Goal: Task Accomplishment & Management: Manage account settings

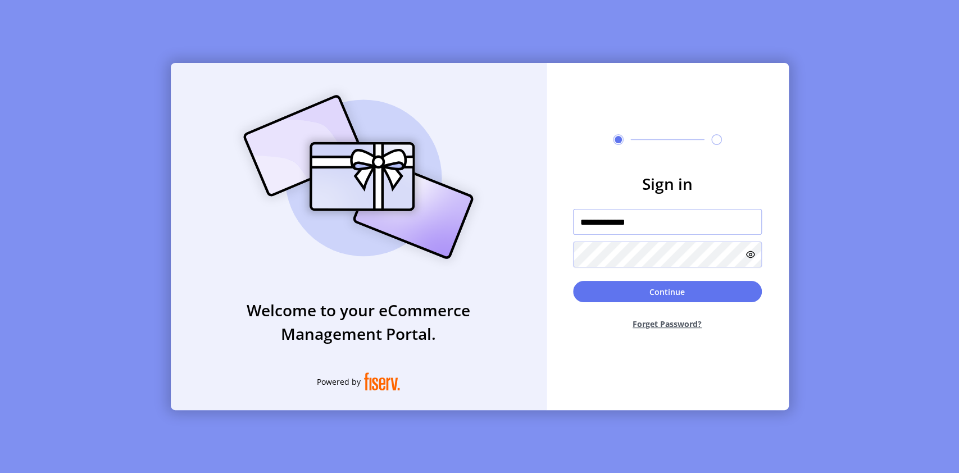
click at [656, 220] on input "**********" at bounding box center [667, 222] width 189 height 26
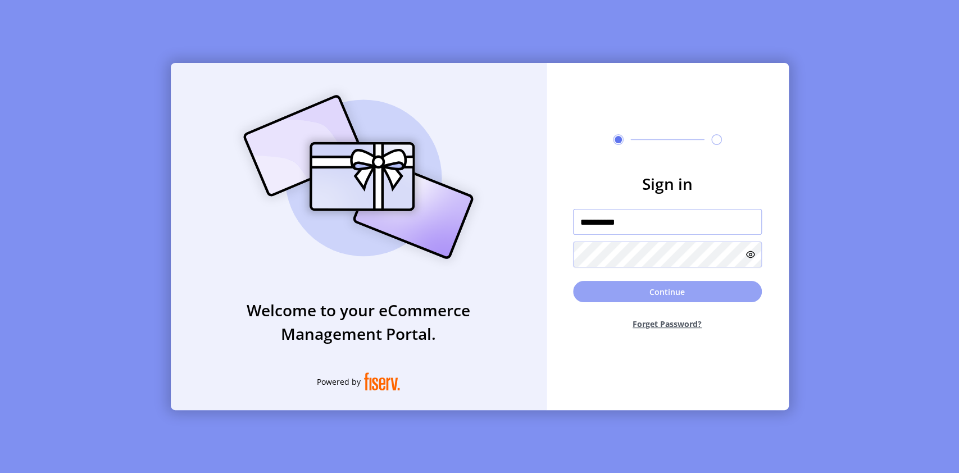
type input "**********"
click at [650, 293] on button "Continue" at bounding box center [667, 291] width 189 height 21
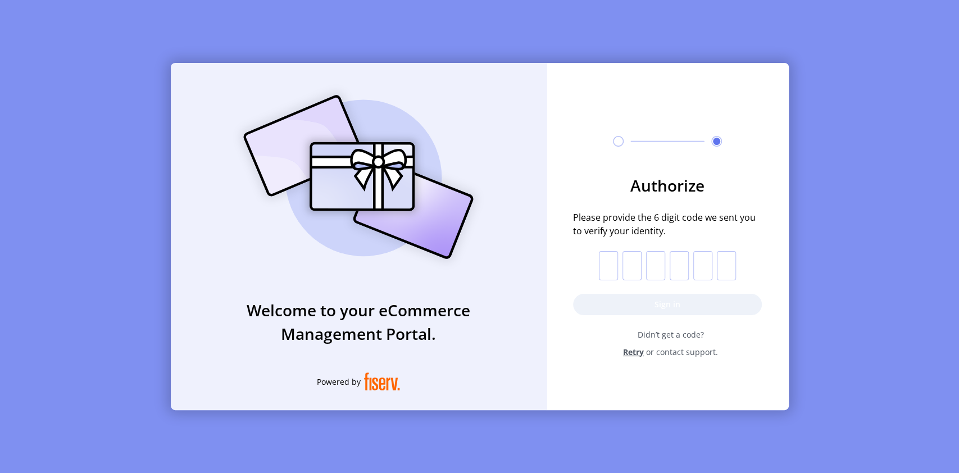
click at [617, 263] on p-inputotp at bounding box center [667, 265] width 137 height 29
click at [609, 267] on input "text" at bounding box center [608, 265] width 19 height 29
type input "*"
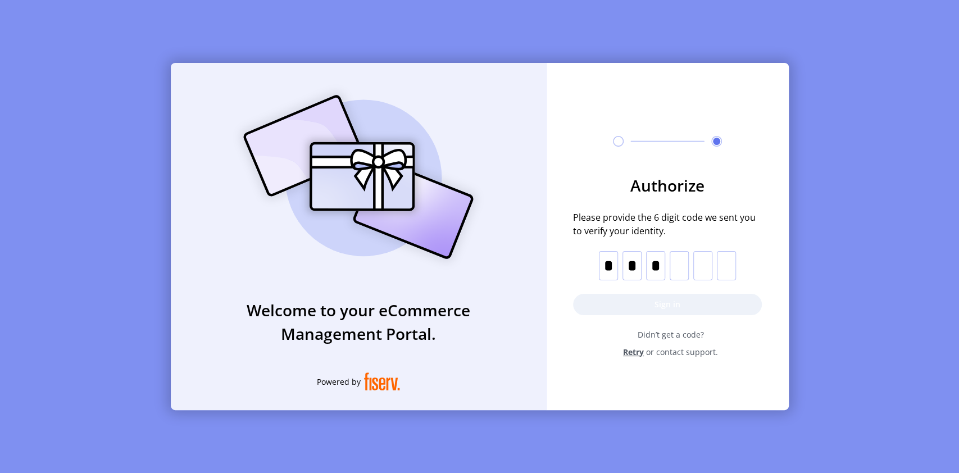
type input "*"
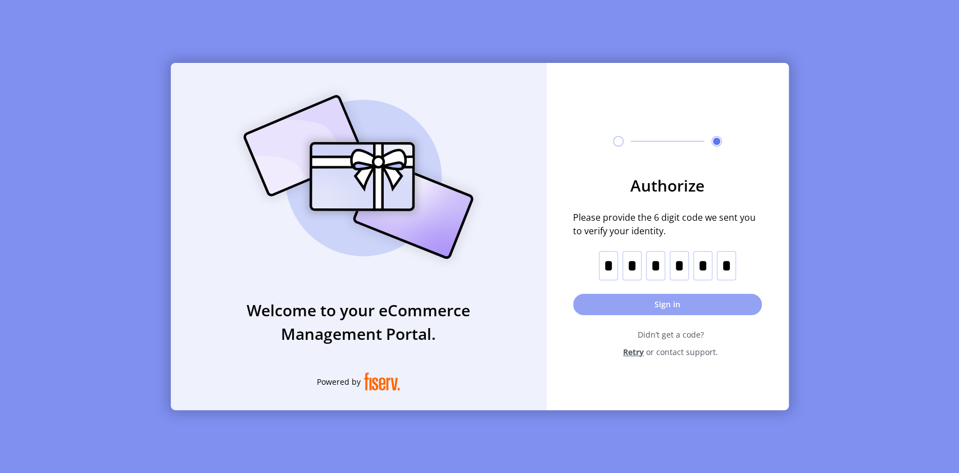
type input "*"
click at [706, 313] on button "Sign in" at bounding box center [667, 304] width 189 height 21
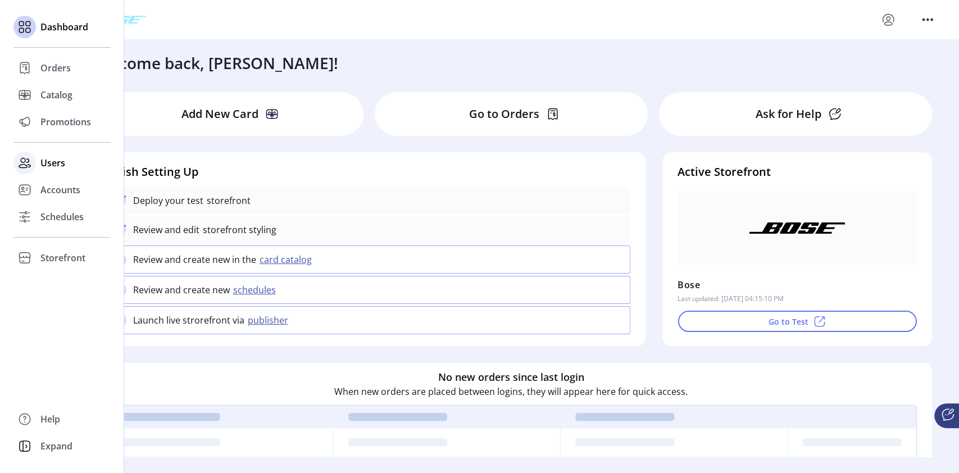
click at [65, 162] on div "Users" at bounding box center [61, 162] width 97 height 27
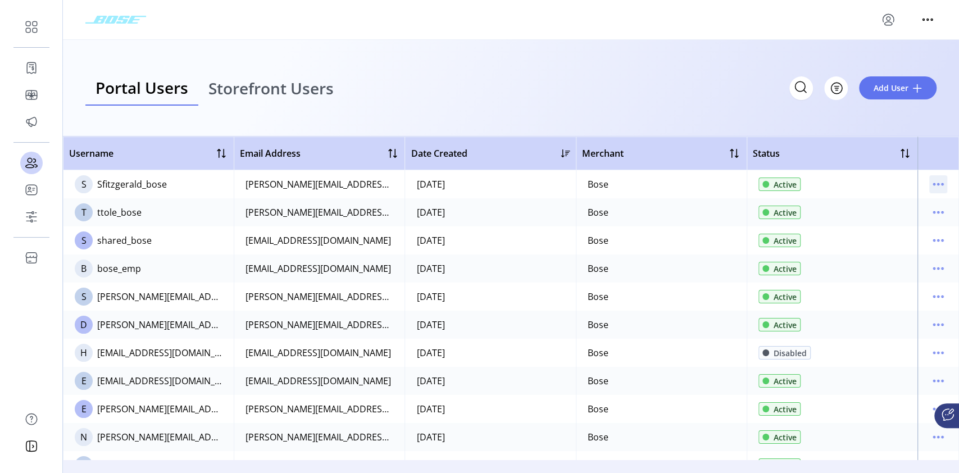
click at [937, 189] on icon "menu" at bounding box center [938, 184] width 18 height 18
drag, startPoint x: 935, startPoint y: 15, endPoint x: 934, endPoint y: 22, distance: 7.9
click at [935, 14] on div at bounding box center [927, 20] width 18 height 18
click at [887, 19] on icon "menu" at bounding box center [888, 20] width 18 height 18
click at [843, 65] on span "Sign Out" at bounding box center [847, 64] width 84 height 9
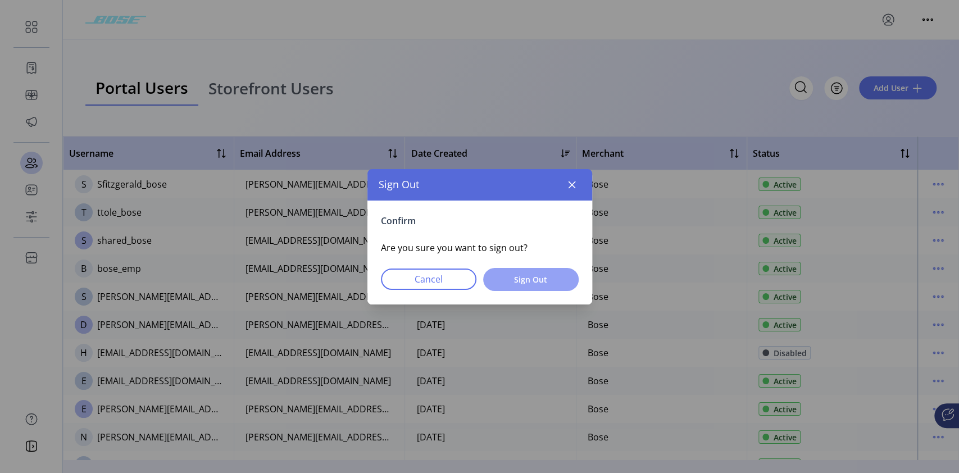
click at [531, 278] on span "Sign Out" at bounding box center [531, 280] width 66 height 12
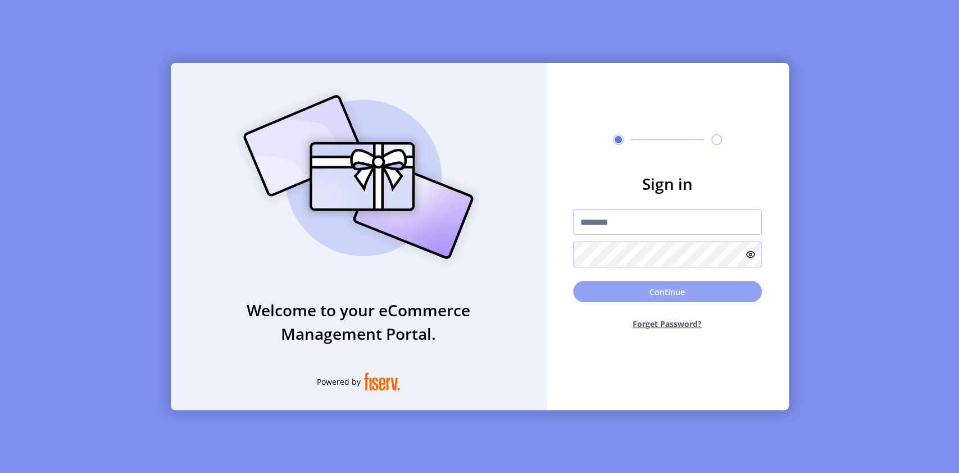
type input "**********"
click at [641, 292] on button "Continue" at bounding box center [667, 291] width 189 height 21
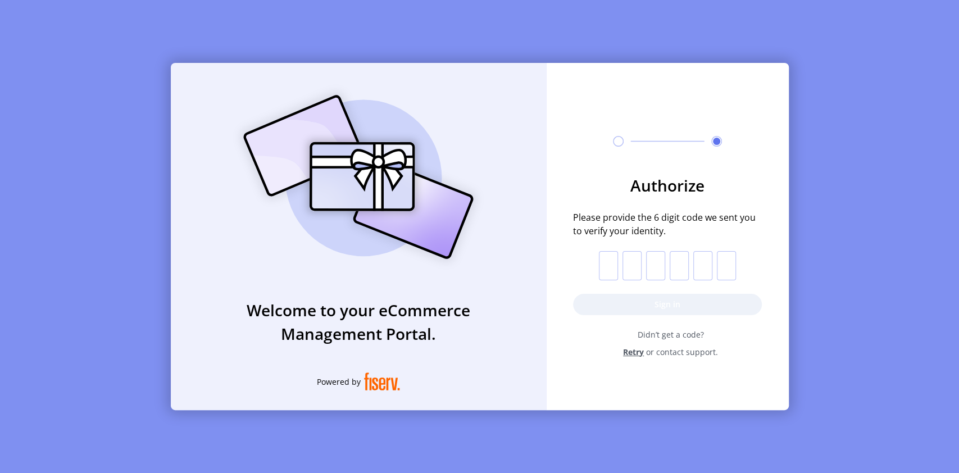
click at [602, 262] on input "text" at bounding box center [608, 265] width 19 height 29
type input "*"
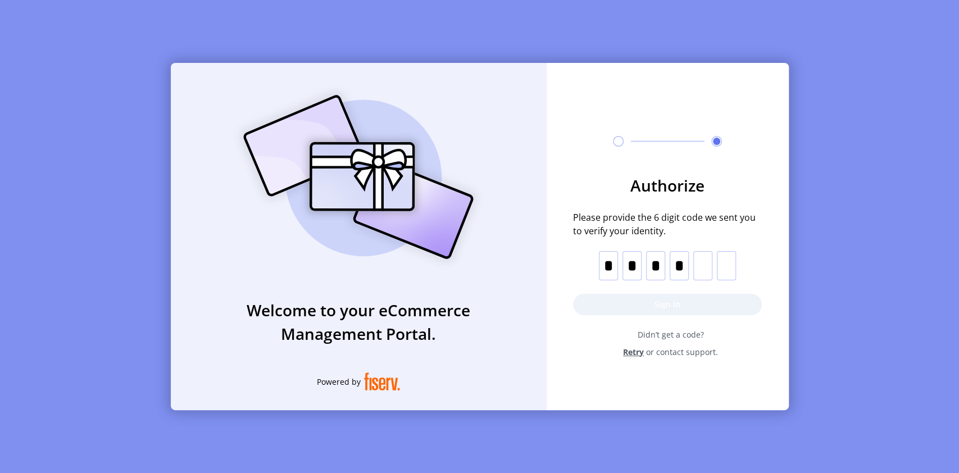
type input "*"
click at [659, 308] on button "Sign in" at bounding box center [667, 304] width 189 height 21
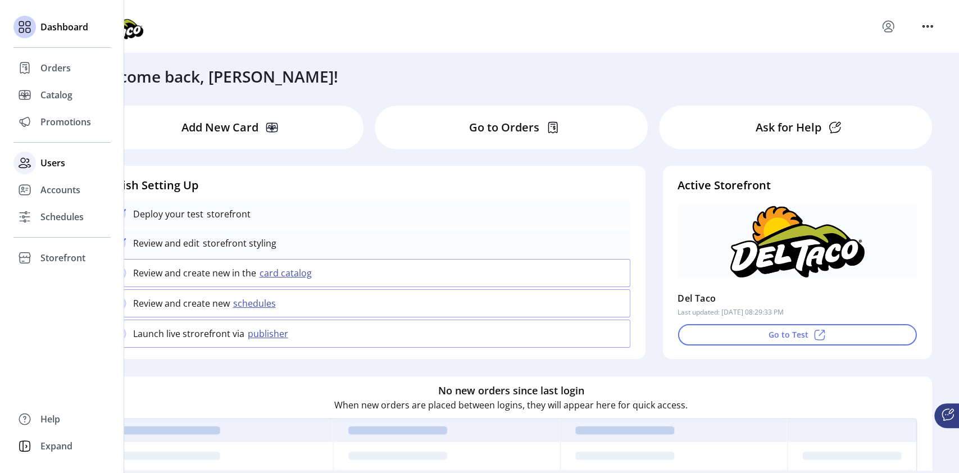
click at [64, 161] on span "Users" at bounding box center [52, 162] width 25 height 13
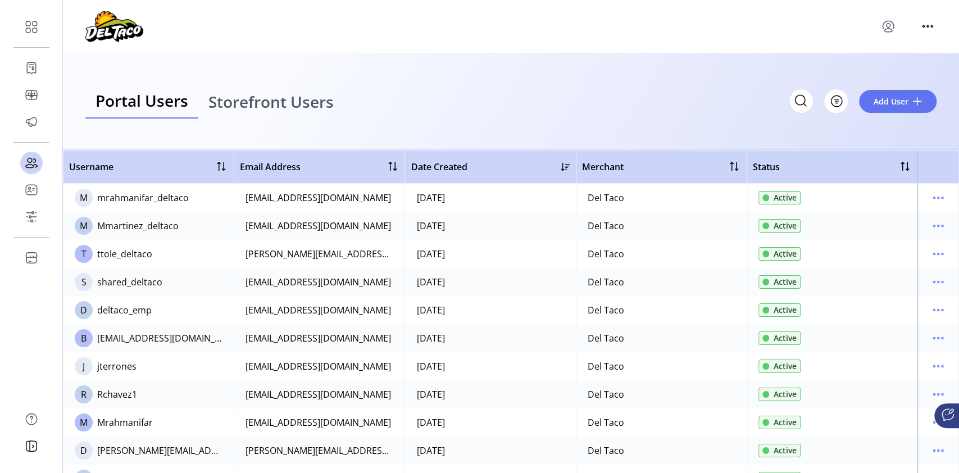
click at [891, 26] on icon "menu" at bounding box center [888, 26] width 18 height 18
click at [848, 71] on span "Sign Out" at bounding box center [847, 70] width 84 height 9
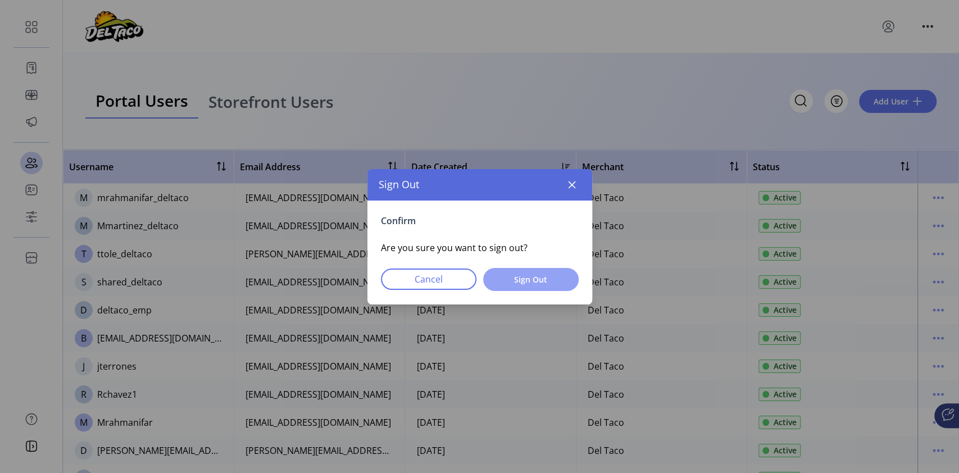
click at [544, 278] on span "Sign Out" at bounding box center [531, 280] width 66 height 12
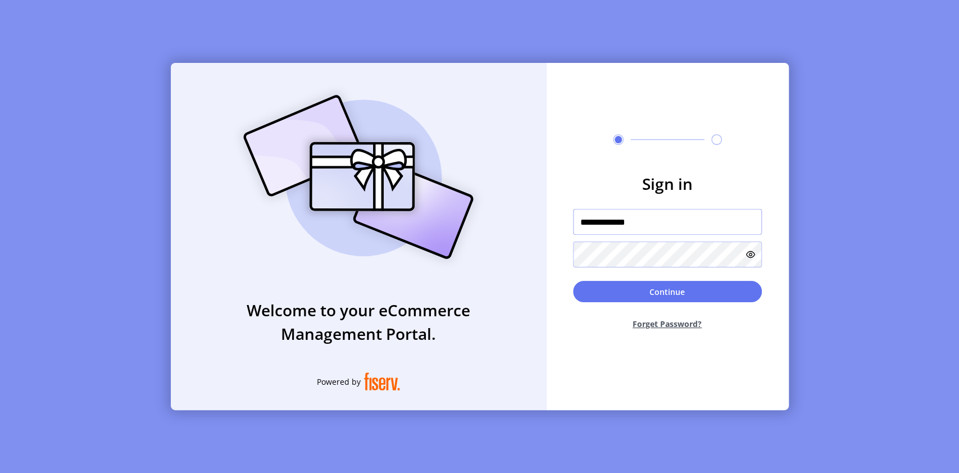
click at [647, 222] on input "**********" at bounding box center [667, 222] width 189 height 26
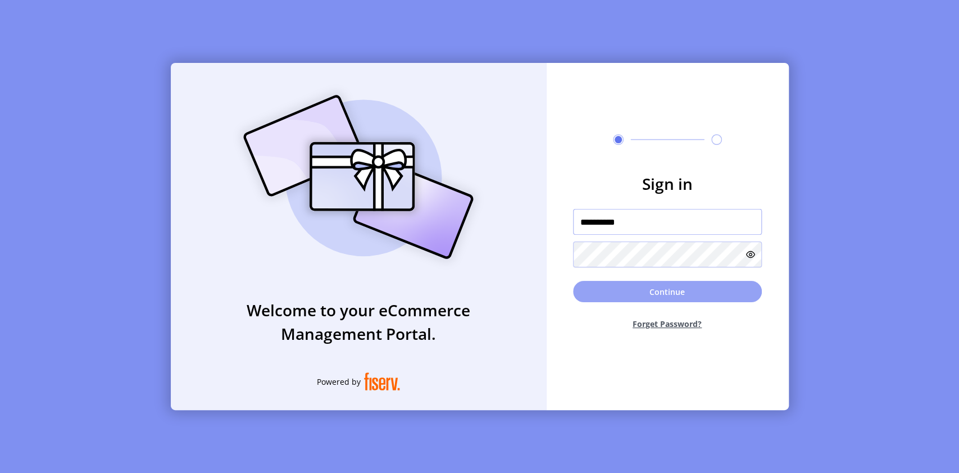
type input "**********"
click at [686, 292] on button "Continue" at bounding box center [667, 291] width 189 height 21
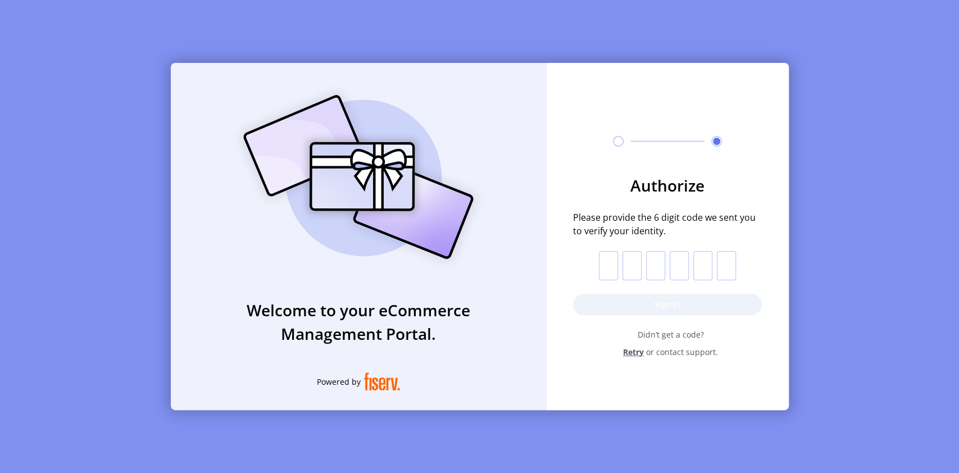
click at [611, 268] on input "text" at bounding box center [608, 265] width 19 height 29
type input "*"
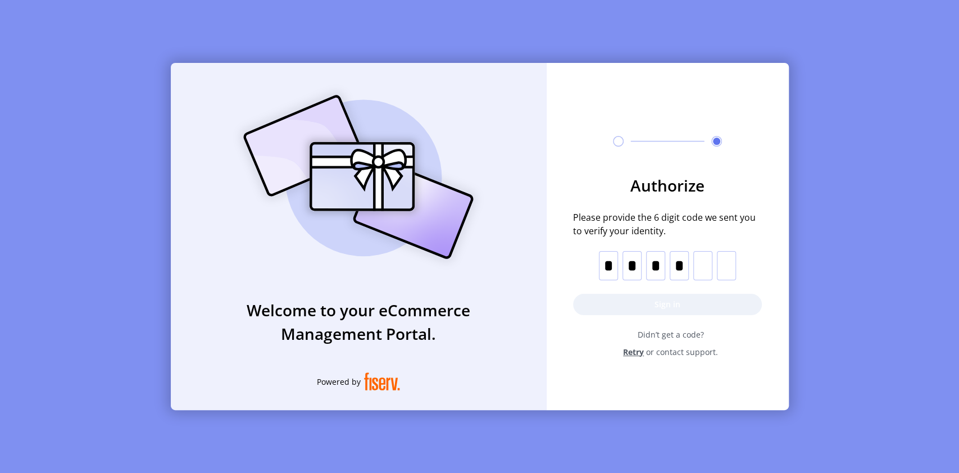
type input "*"
click at [727, 301] on button "Sign in" at bounding box center [667, 304] width 189 height 21
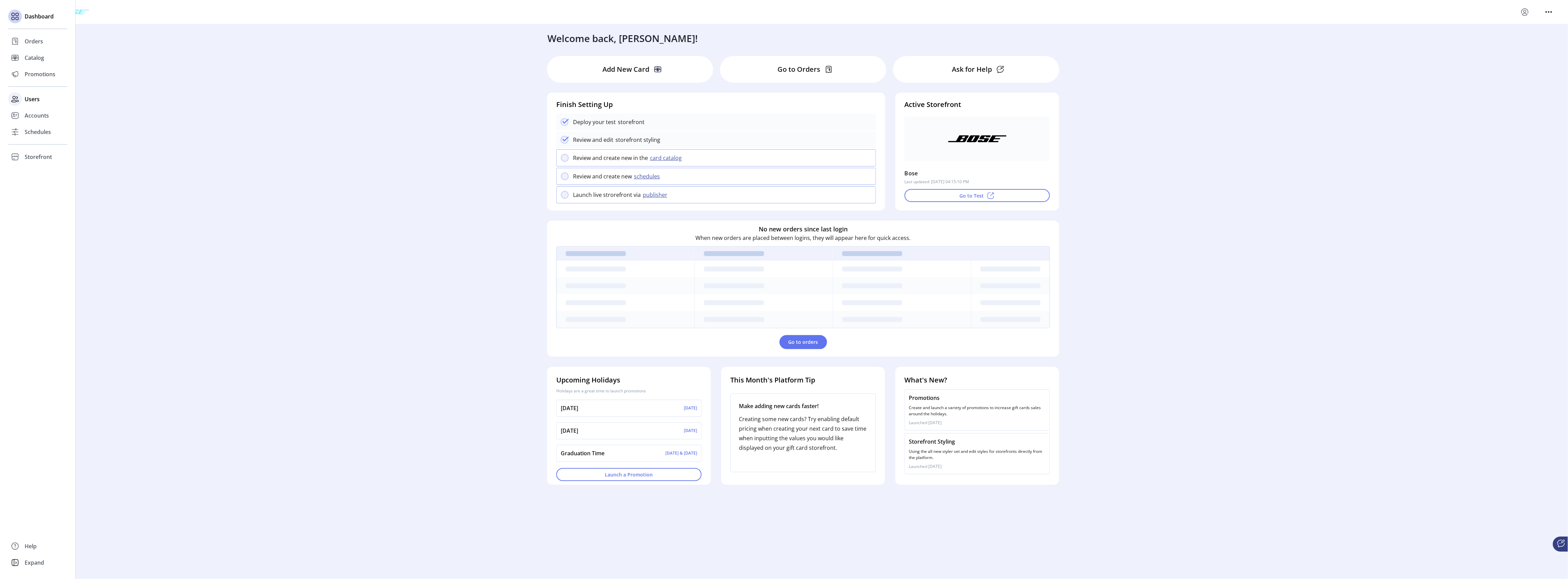
click at [27, 100] on span "Users" at bounding box center [32, 99] width 15 height 8
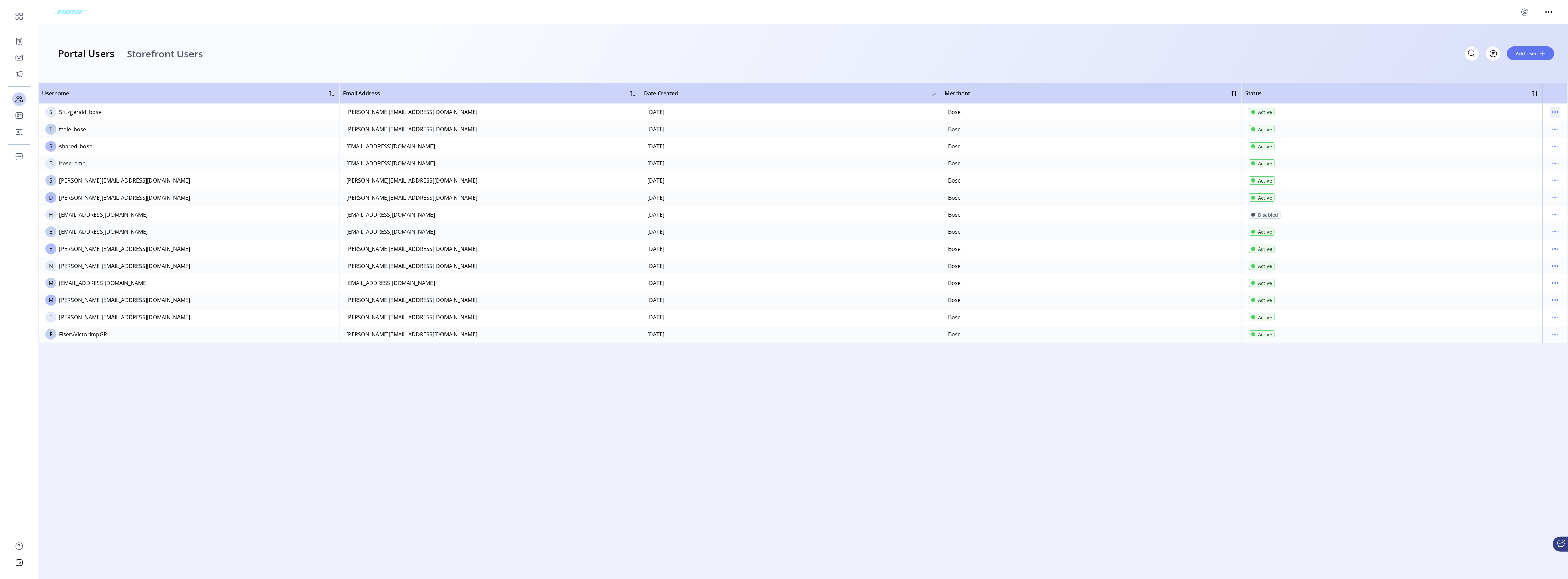
click at [583, 113] on icon "menu" at bounding box center [1555, 112] width 11 height 11
click at [583, 159] on span "Disable User" at bounding box center [1527, 158] width 57 height 5
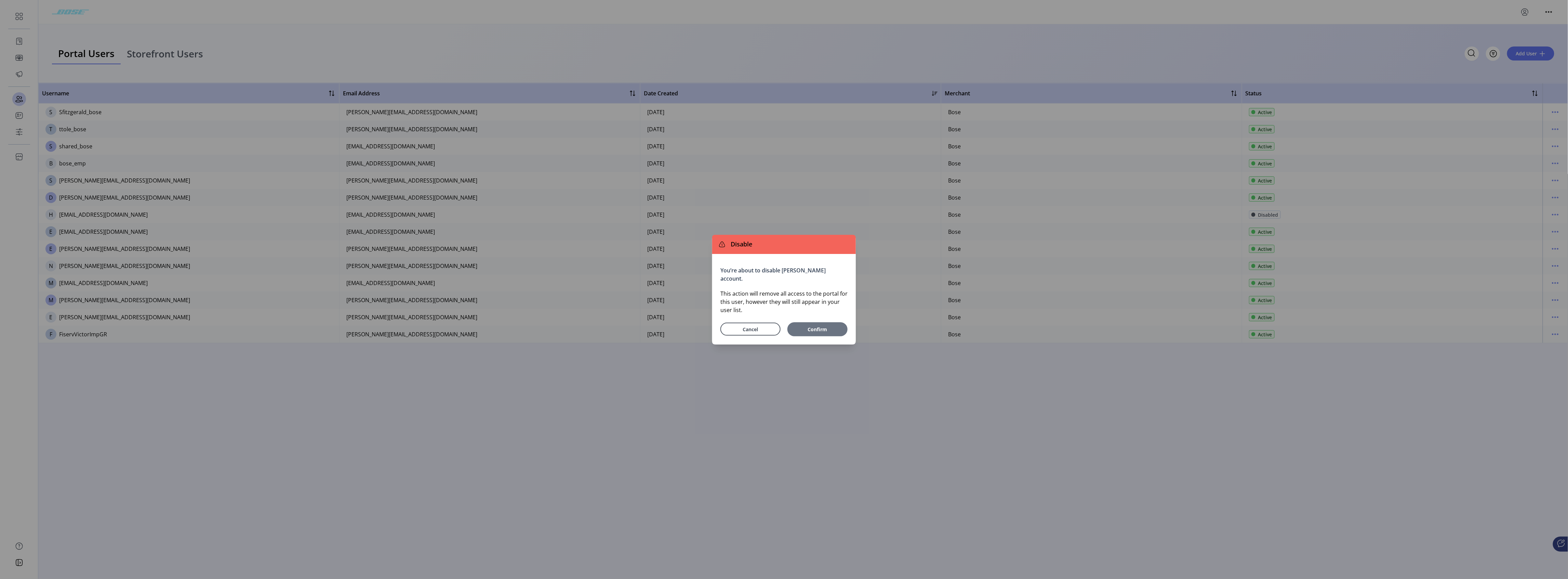
click at [583, 287] on span "Confirm" at bounding box center [817, 329] width 43 height 7
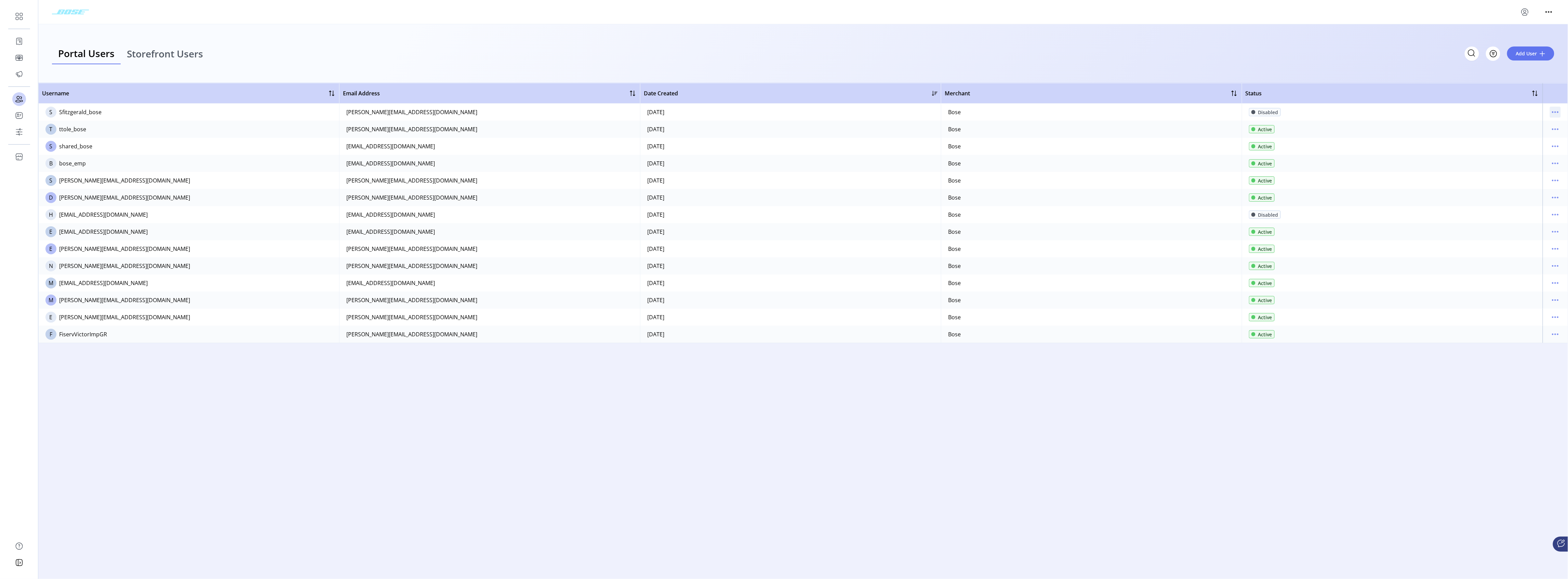
click at [583, 109] on icon "menu" at bounding box center [1555, 112] width 11 height 11
click at [583, 129] on link "Edit Details" at bounding box center [1527, 125] width 65 height 11
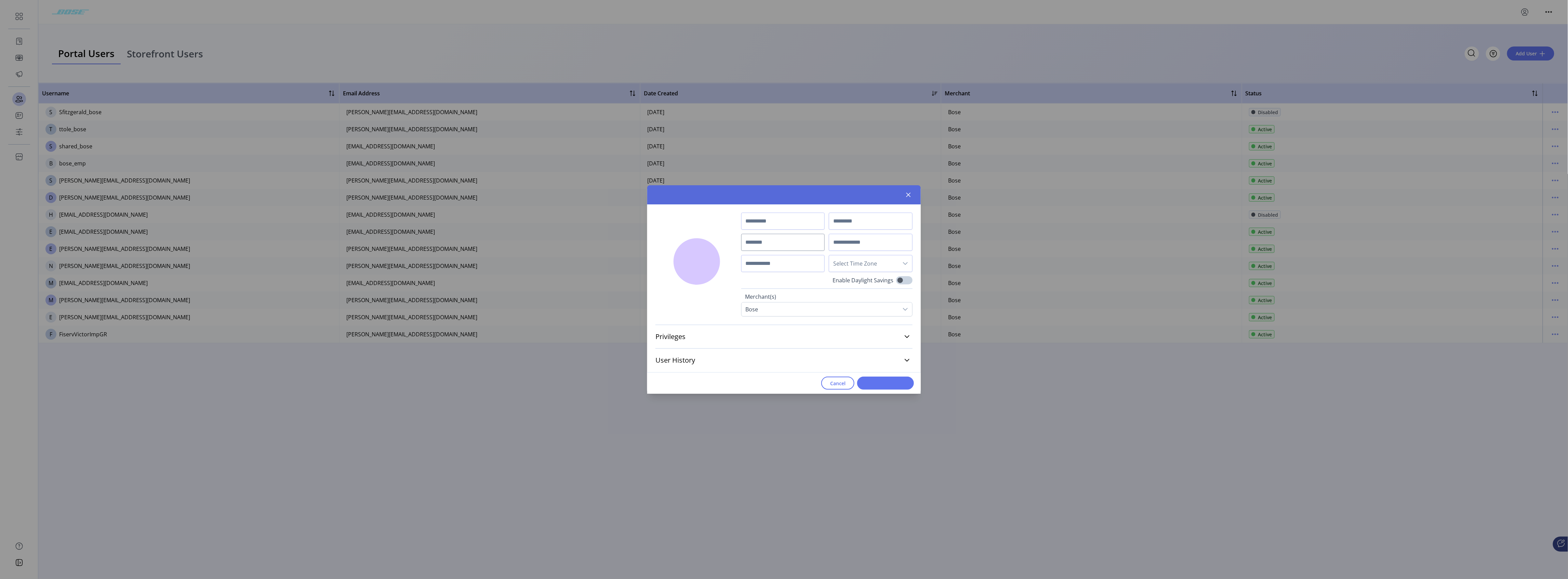
type input "*****"
type input "**********"
click at [583, 287] on button "Cancel" at bounding box center [838, 383] width 33 height 13
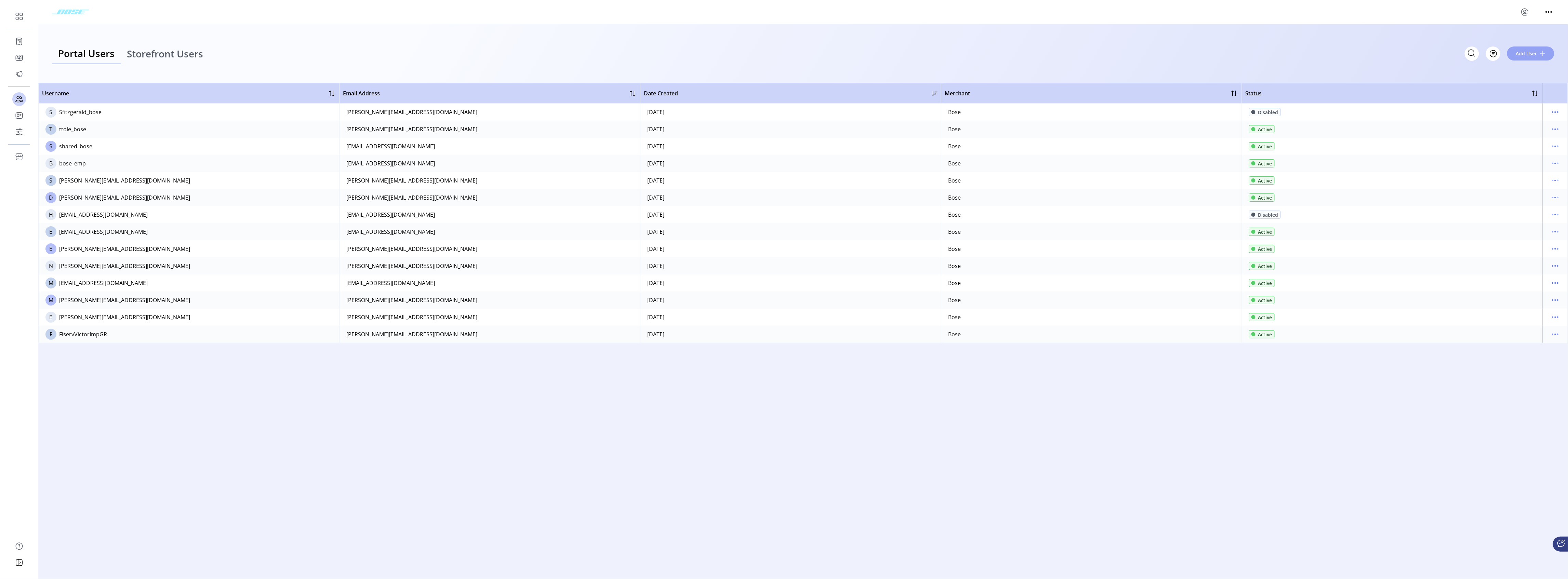
click at [583, 50] on span "Add User" at bounding box center [1527, 54] width 21 height 7
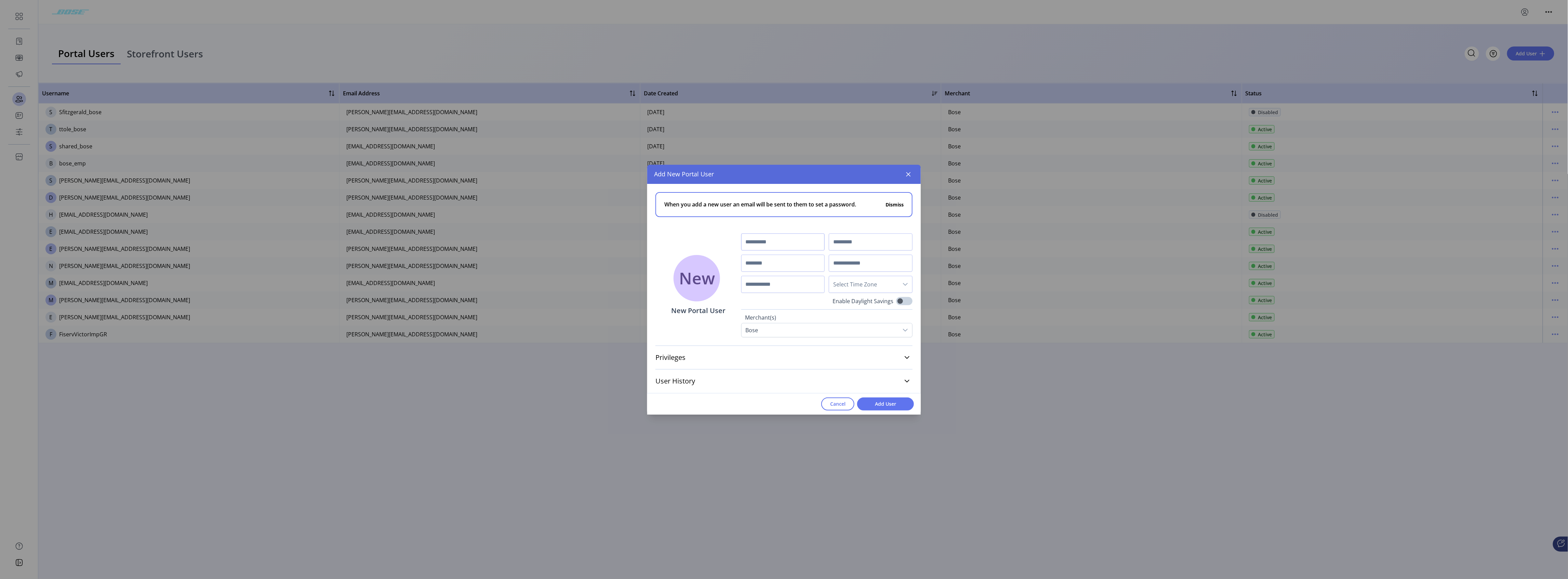
click at [583, 240] on input "text" at bounding box center [783, 242] width 84 height 17
type input "*****"
type input "**********"
click at [583, 262] on input "text" at bounding box center [783, 263] width 84 height 17
type input "**********"
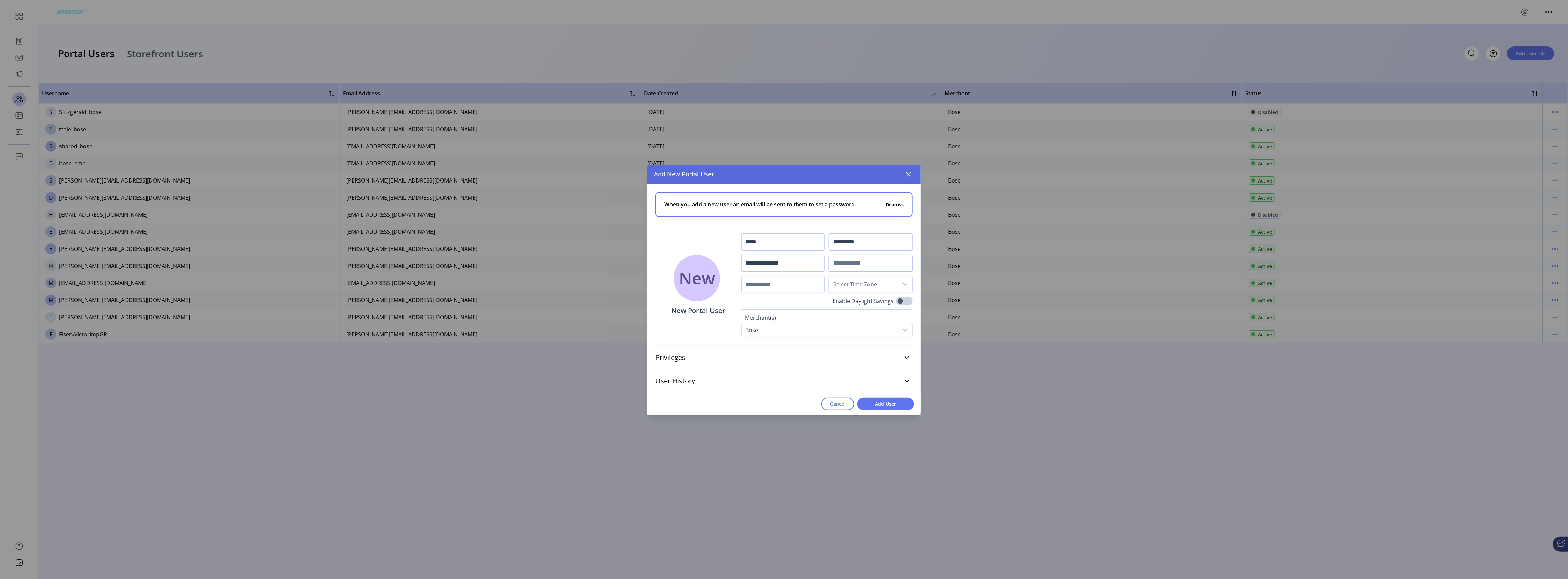
click at [583, 265] on input "text" at bounding box center [871, 263] width 84 height 17
type input "**********"
click at [583, 286] on input "text" at bounding box center [783, 284] width 84 height 17
type input "**********"
click at [583, 283] on icon "dropdown trigger" at bounding box center [905, 284] width 5 height 2
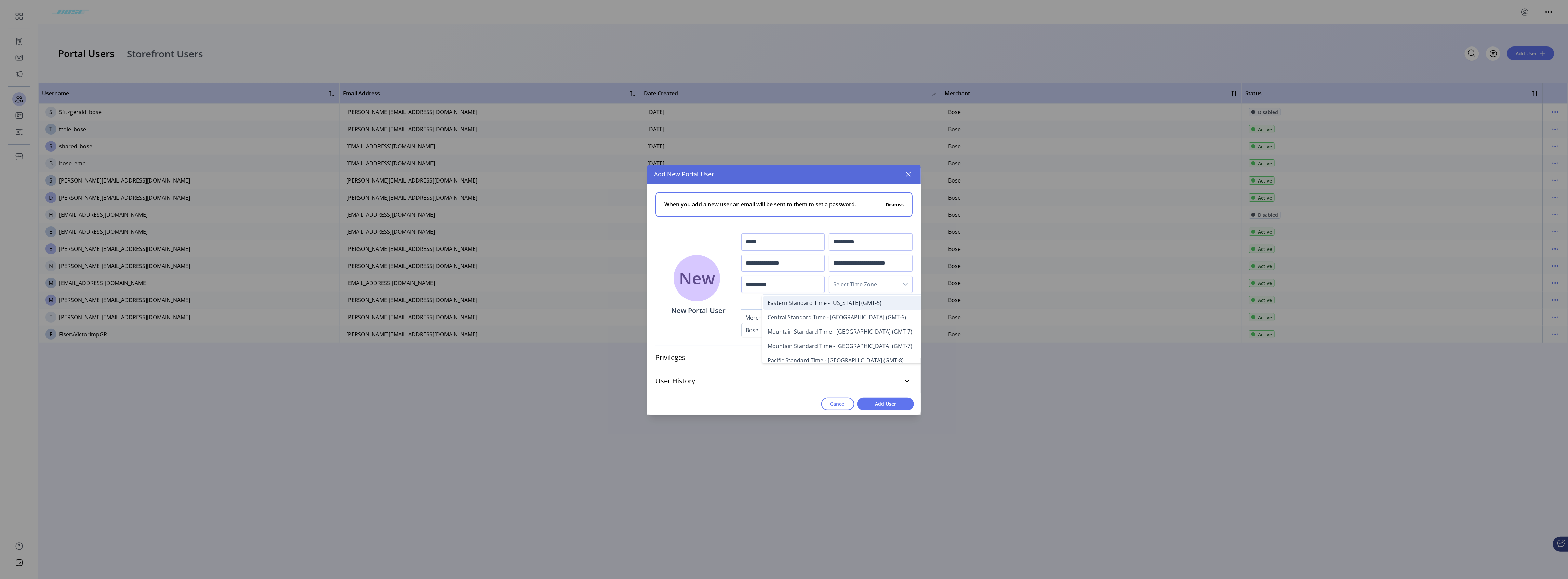
click at [583, 287] on li "Eastern Standard Time - [US_STATE] (GMT-5)" at bounding box center [855, 302] width 183 height 13
click at [583, 287] on icon at bounding box center [907, 357] width 5 height 5
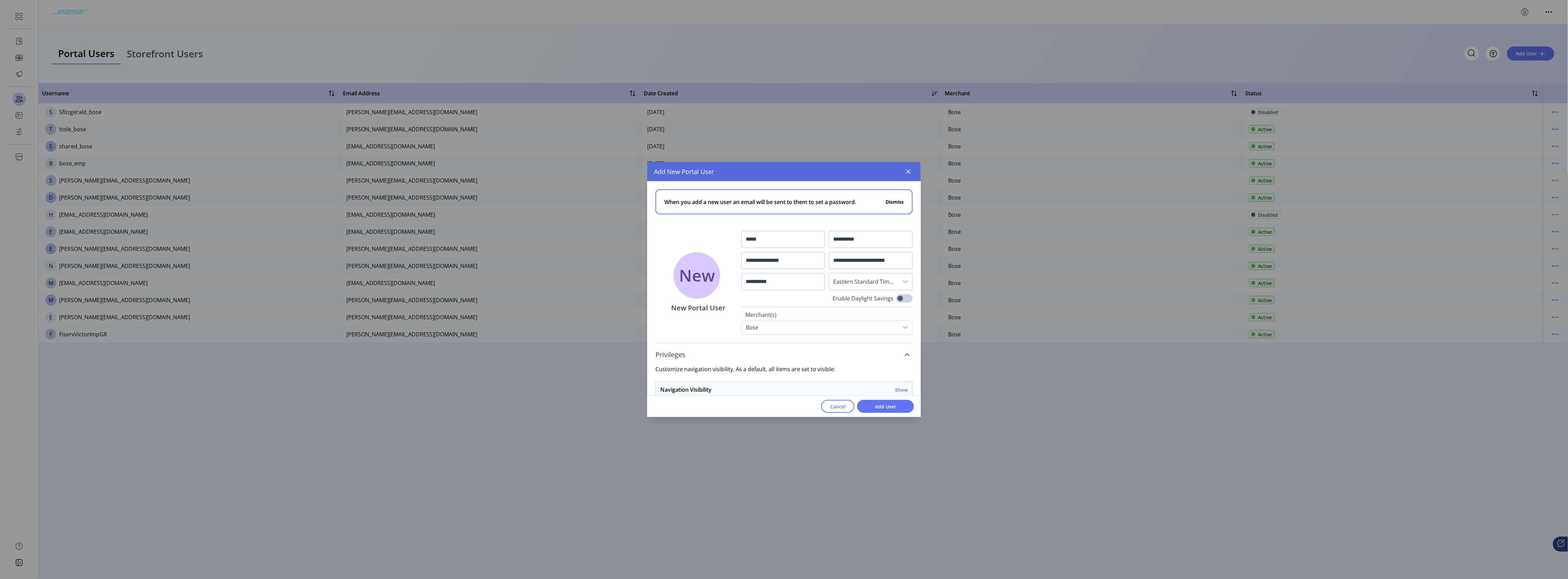
drag, startPoint x: 842, startPoint y: 174, endPoint x: 838, endPoint y: 106, distance: 68.1
click at [583, 106] on div "**********" at bounding box center [784, 290] width 1568 height 579
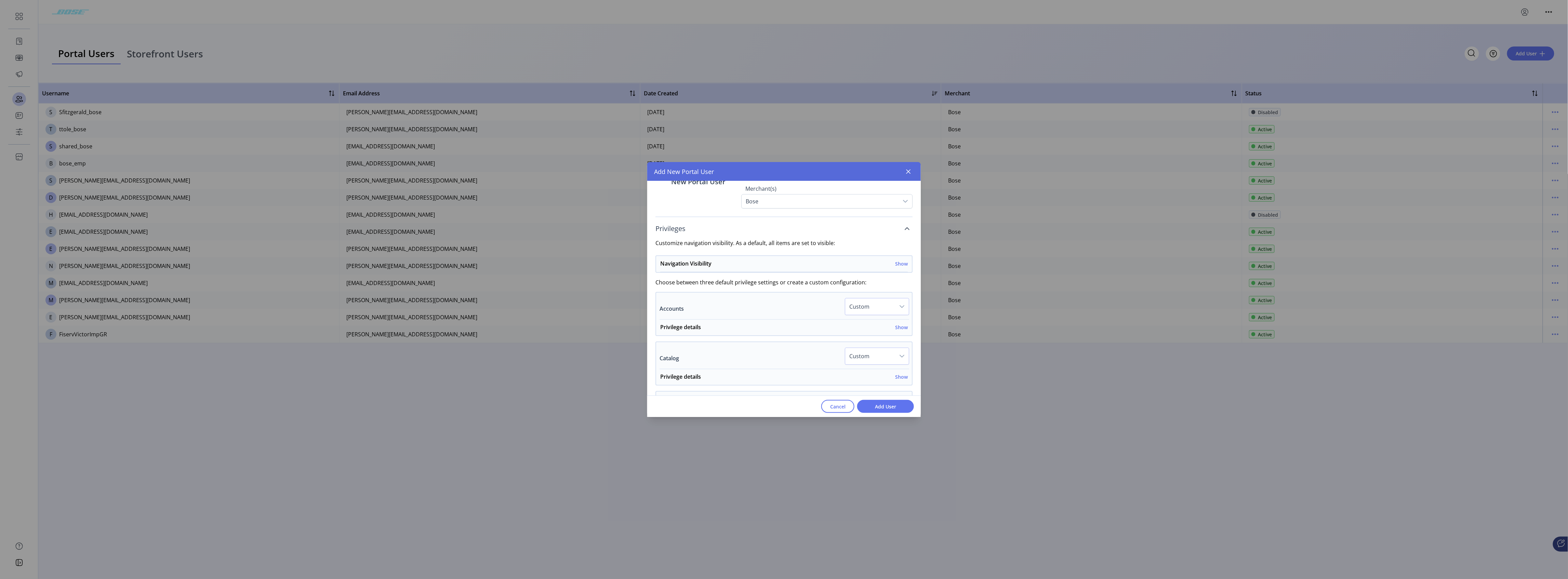
scroll to position [137, 0]
click at [583, 255] on h6 "Show" at bounding box center [901, 253] width 13 height 7
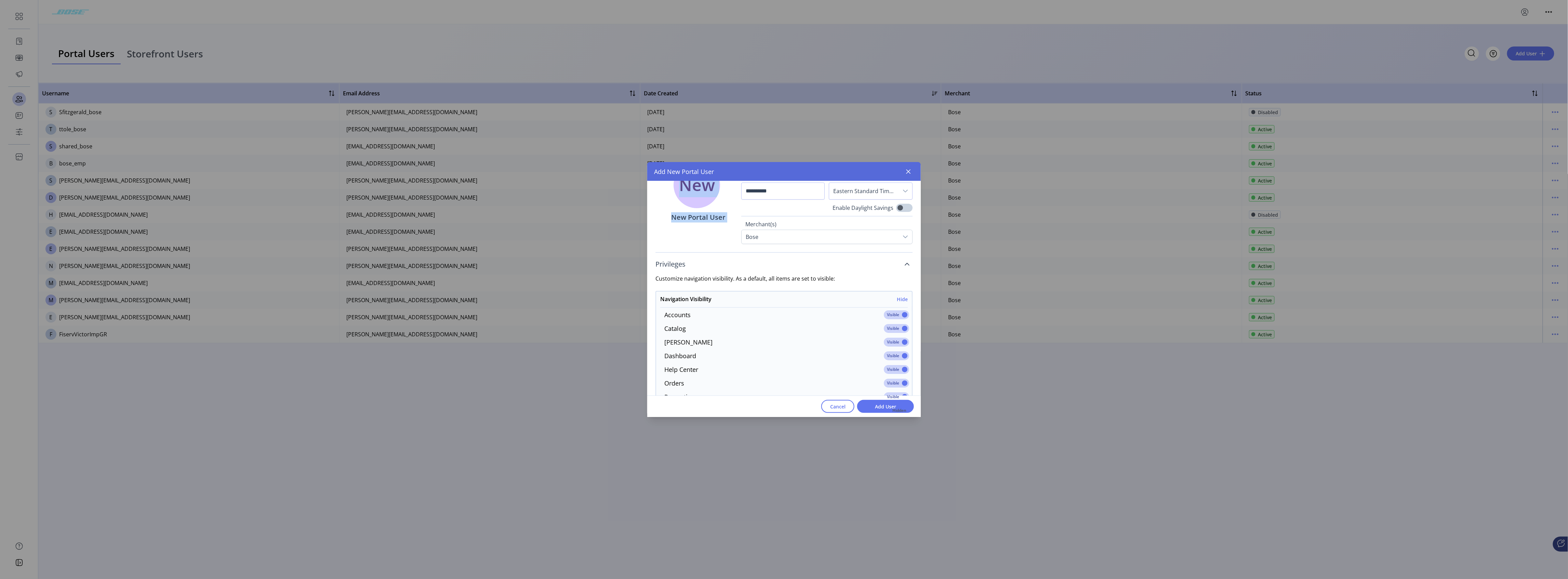
scroll to position [80, 0]
drag, startPoint x: 748, startPoint y: 168, endPoint x: 742, endPoint y: 189, distance: 21.8
click at [583, 189] on div "**********" at bounding box center [783, 289] width 273 height 255
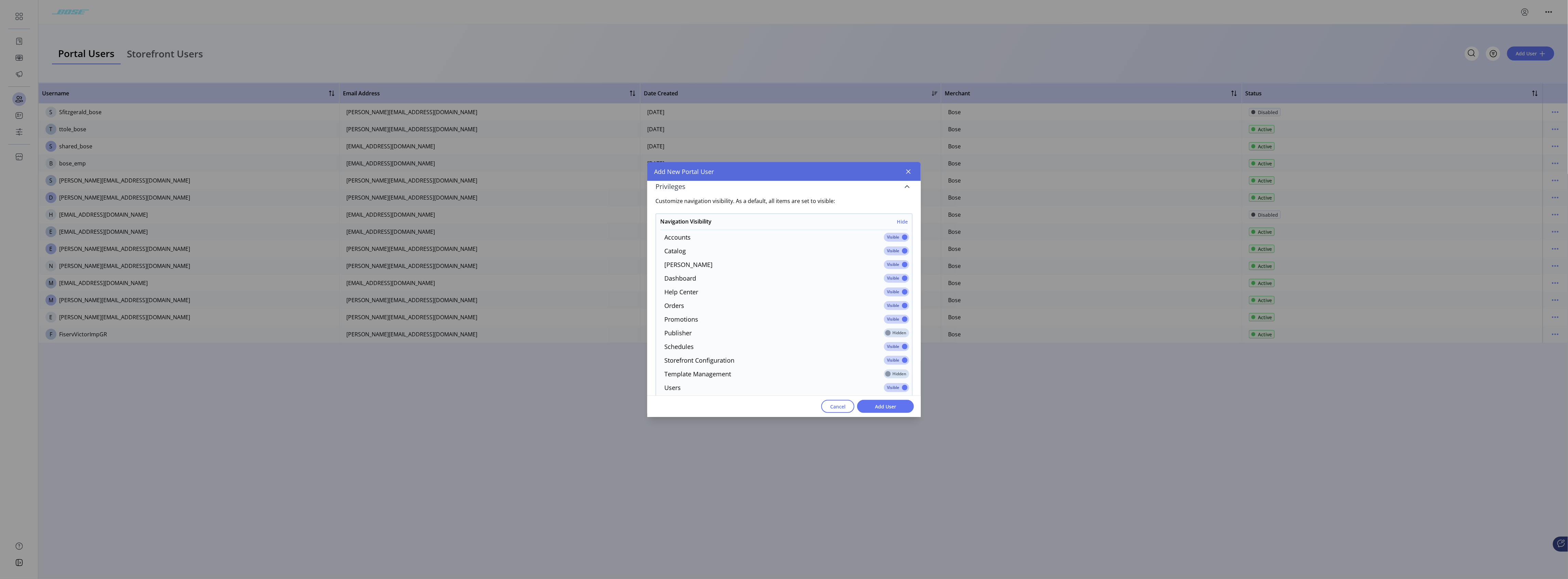
scroll to position [171, 0]
drag, startPoint x: 900, startPoint y: 235, endPoint x: 900, endPoint y: 240, distance: 5.0
click at [583, 235] on span at bounding box center [897, 234] width 26 height 9
click at [583, 287] on h6 "Show" at bounding box center [901, 313] width 13 height 7
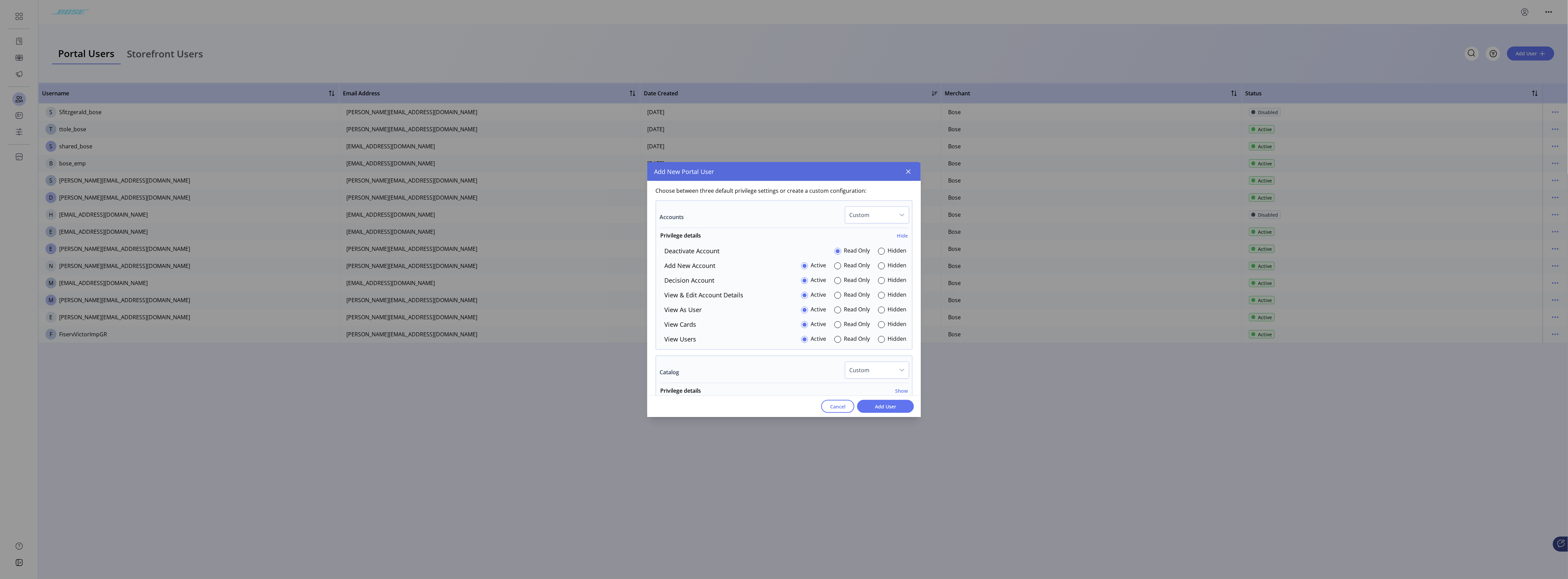
scroll to position [398, 0]
click at [583, 287] on div at bounding box center [881, 325] width 7 height 7
click at [583, 287] on p-radiobutton at bounding box center [881, 310] width 7 height 9
click at [583, 287] on div "Deactivate Account Read Only Hidden Add New Account Active Read Only Hidden Dec…" at bounding box center [784, 281] width 256 height 97
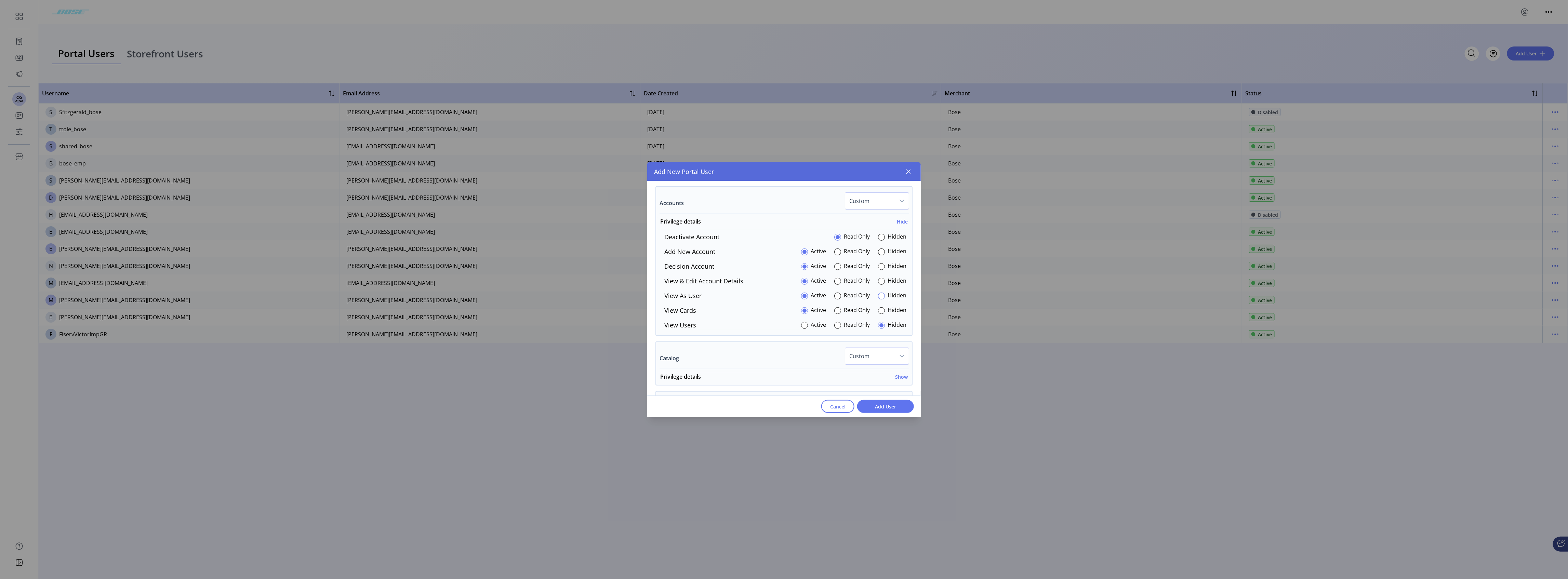
click at [583, 287] on div at bounding box center [881, 296] width 7 height 7
click at [583, 287] on div at bounding box center [881, 310] width 7 height 7
click at [583, 283] on div at bounding box center [881, 281] width 7 height 7
click at [583, 270] on div at bounding box center [881, 266] width 7 height 7
click at [583, 255] on div at bounding box center [881, 251] width 7 height 7
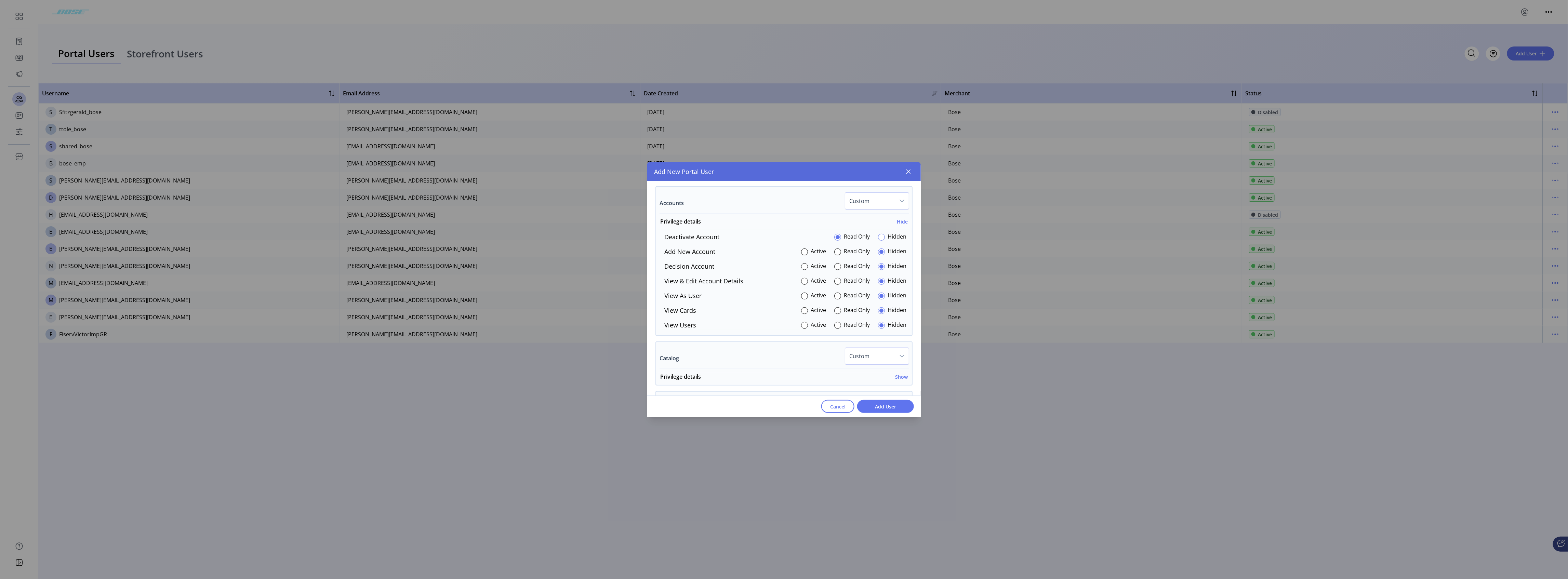
click at [583, 240] on div at bounding box center [881, 237] width 7 height 7
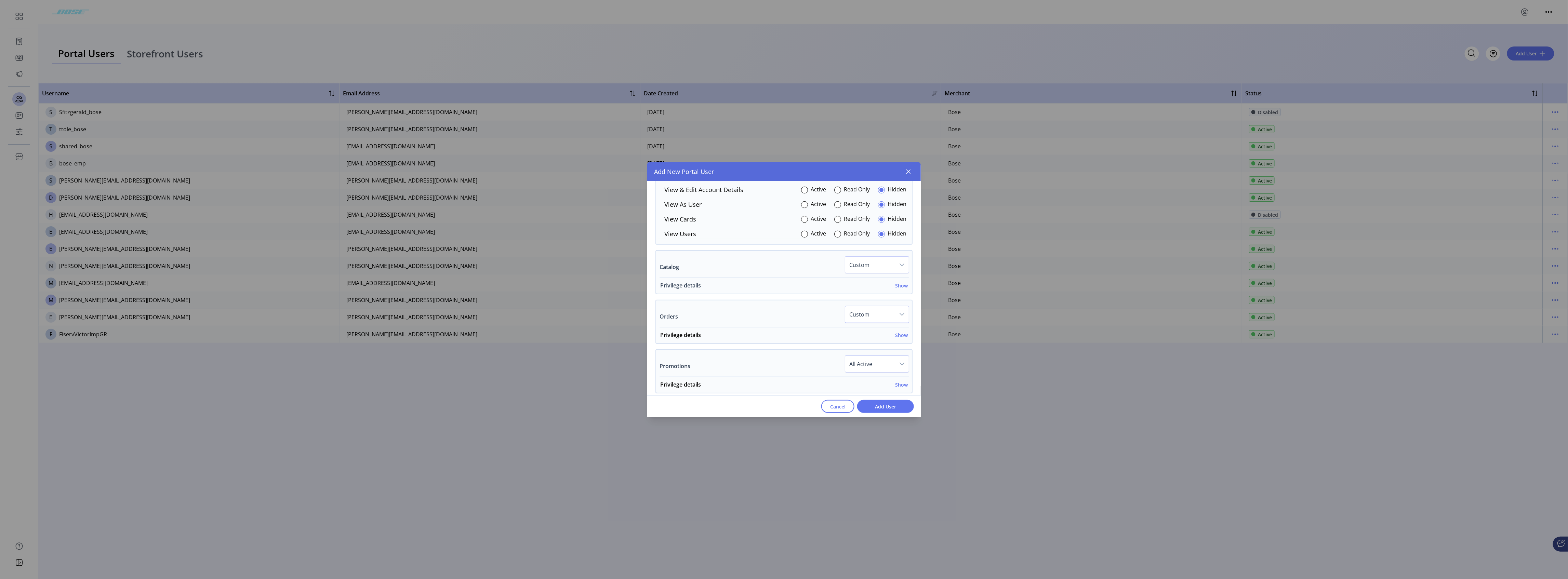
click at [583, 287] on h6 "Show" at bounding box center [901, 285] width 13 height 7
click at [583, 278] on h6 "Show" at bounding box center [901, 274] width 13 height 7
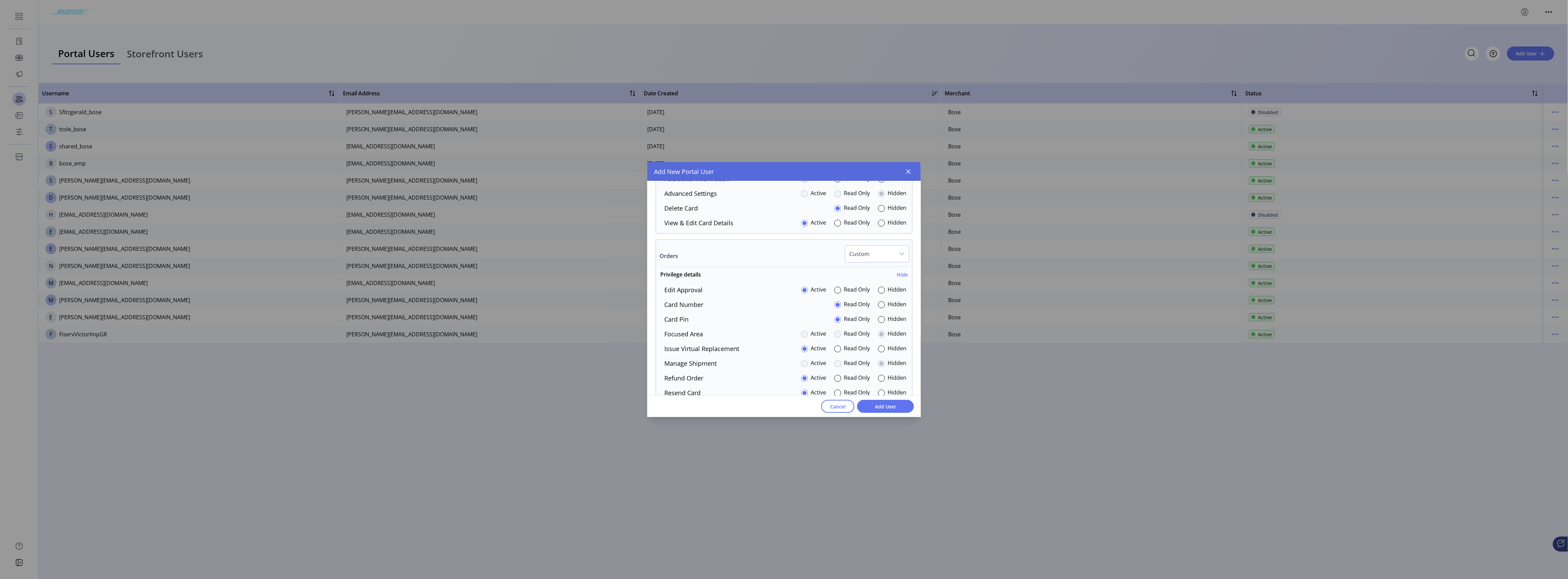
scroll to position [671, 0]
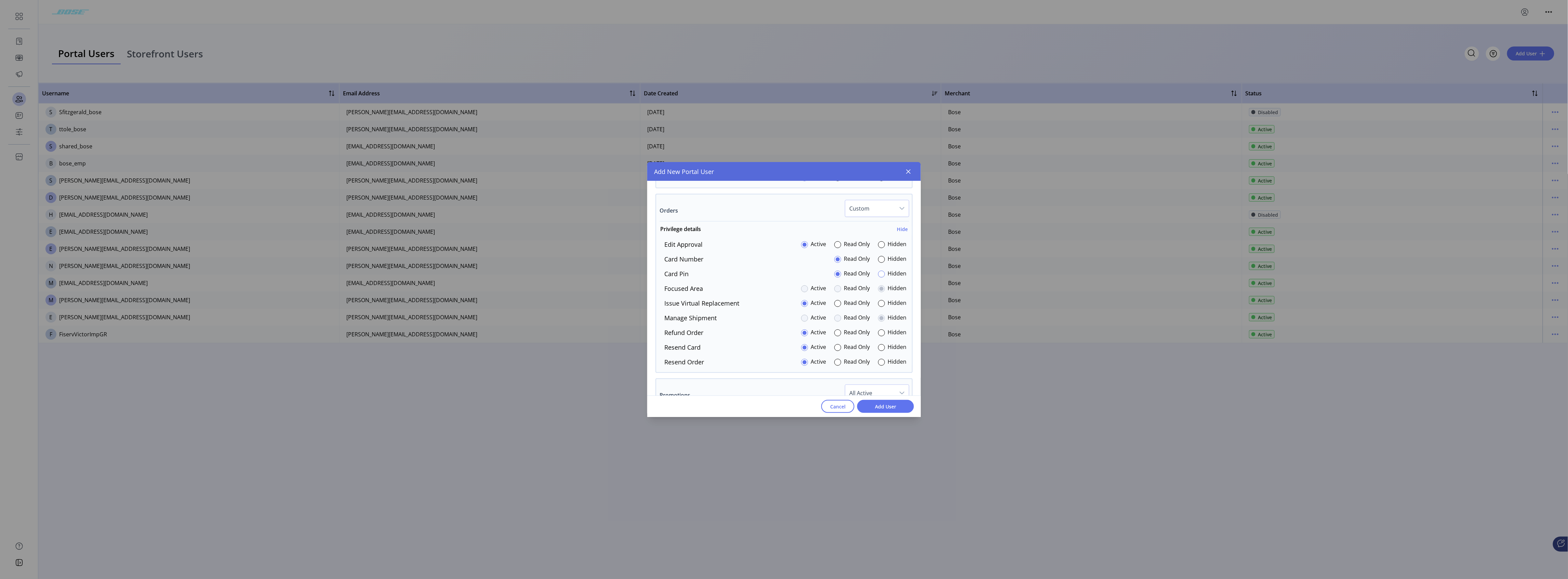
click at [583, 277] on div at bounding box center [881, 274] width 7 height 7
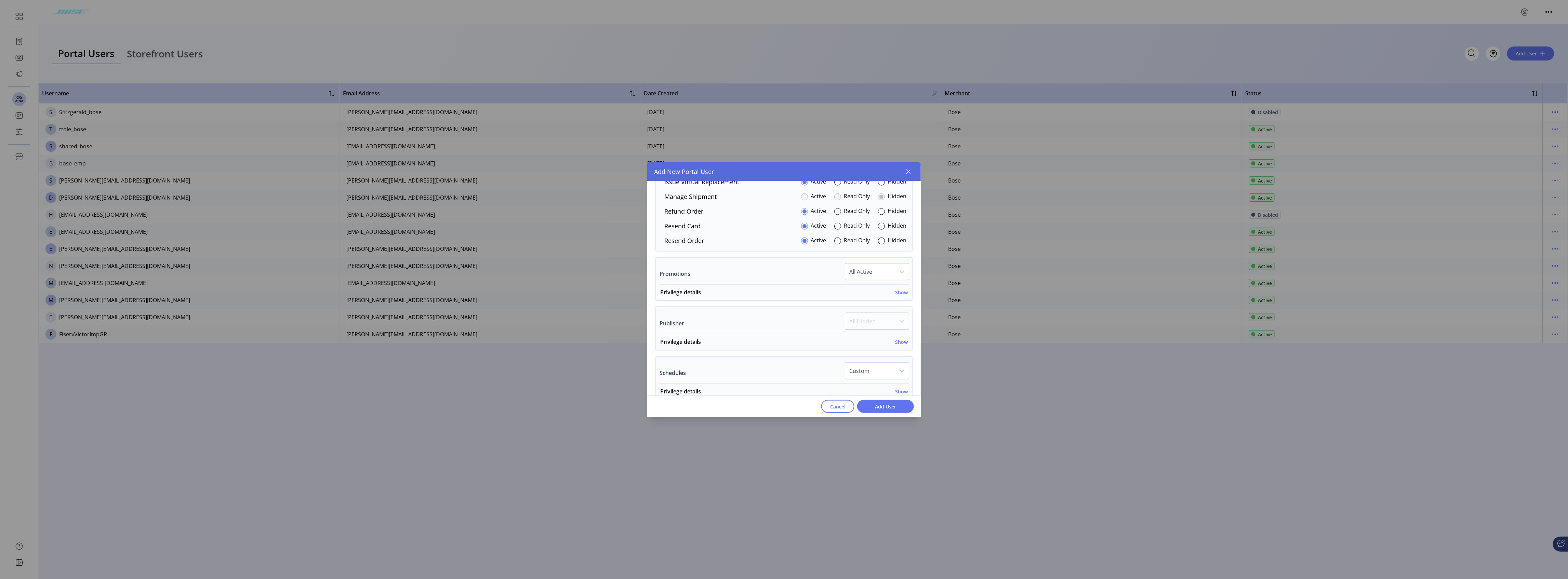
scroll to position [808, 0]
click at [583, 280] on h6 "Show" at bounding box center [901, 277] width 13 height 7
click at [583, 287] on h6 "Show" at bounding box center [901, 359] width 13 height 7
click at [583, 243] on h6 "Show" at bounding box center [901, 240] width 13 height 7
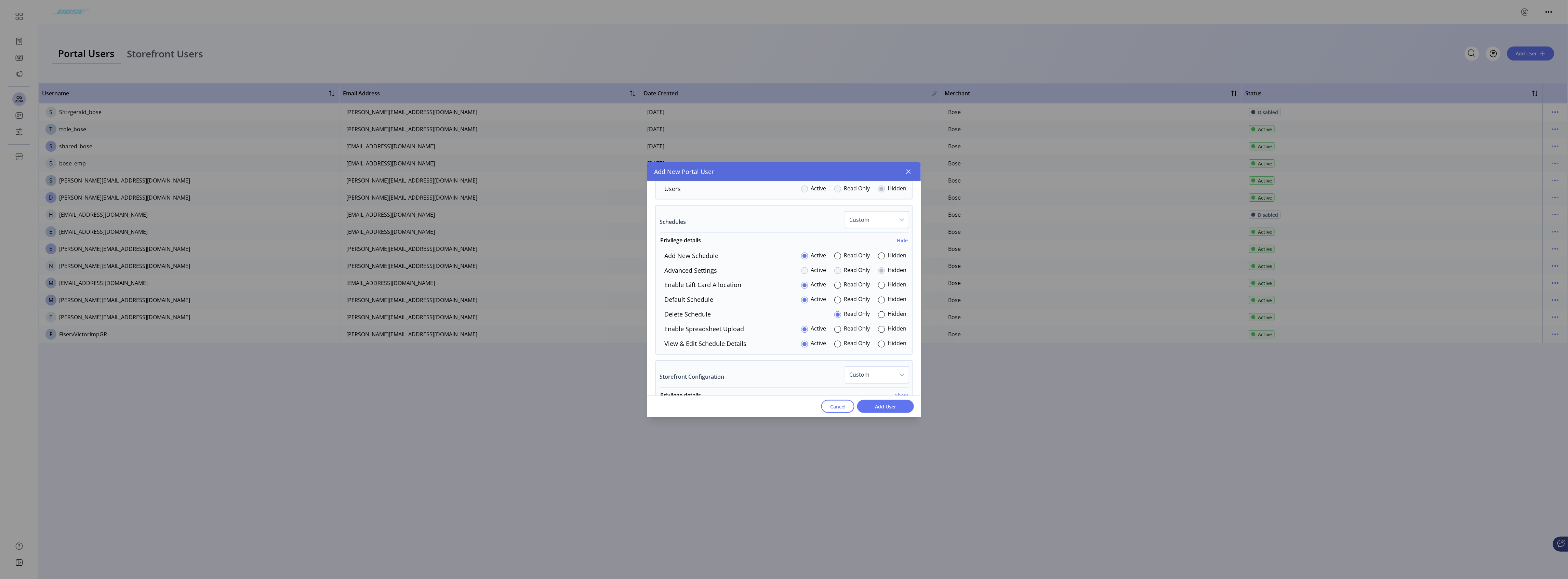
scroll to position [1128, 0]
drag, startPoint x: 880, startPoint y: 288, endPoint x: 895, endPoint y: 310, distance: 26.6
click at [583, 287] on div at bounding box center [881, 283] width 7 height 7
click at [583, 243] on div at bounding box center [881, 239] width 7 height 7
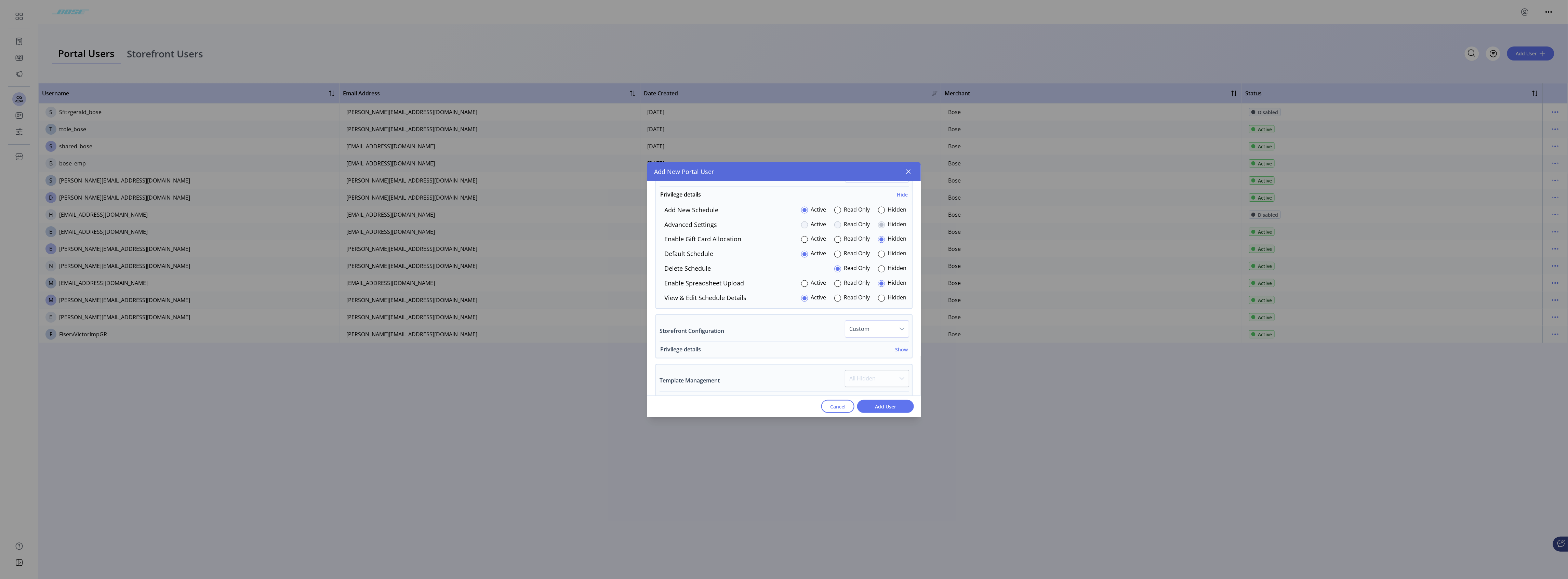
click at [583, 287] on h6 "Show" at bounding box center [901, 350] width 13 height 7
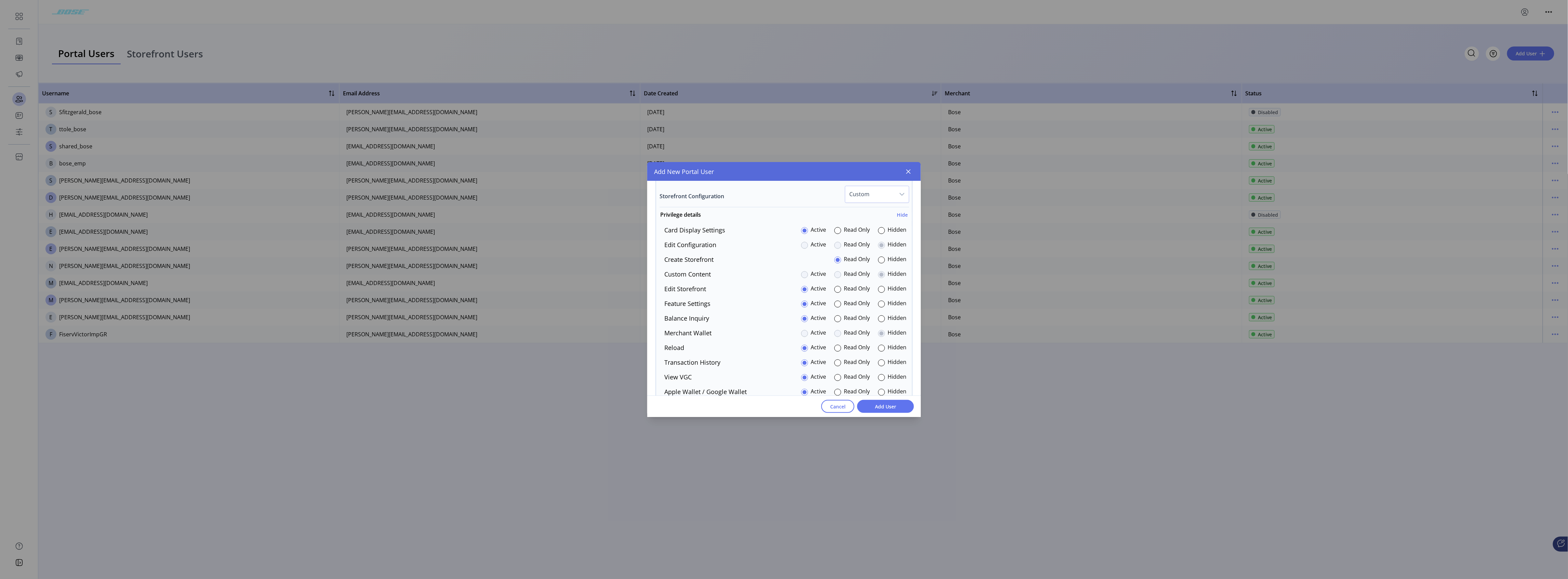
scroll to position [1264, 0]
drag, startPoint x: 877, startPoint y: 307, endPoint x: 886, endPoint y: 322, distance: 17.5
click at [583, 287] on div at bounding box center [881, 302] width 7 height 7
click at [583, 232] on div at bounding box center [881, 228] width 7 height 7
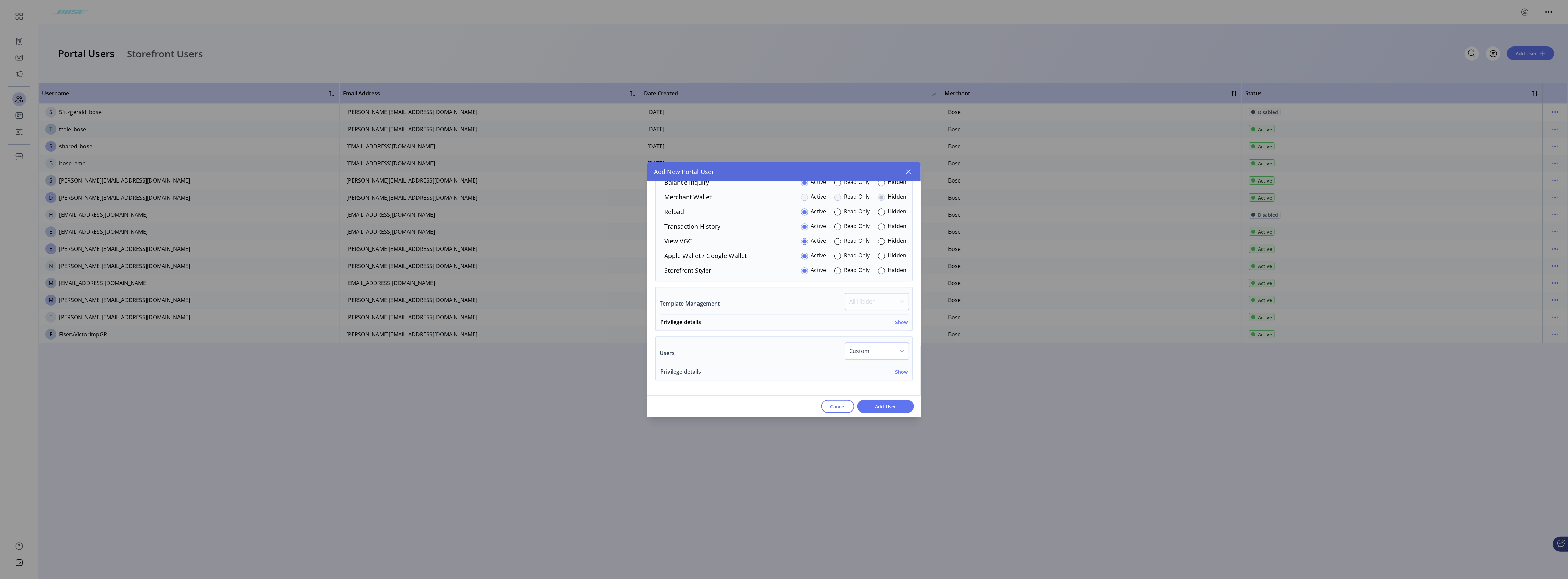
scroll to position [1428, 0]
click at [583, 287] on h6 "Show" at bounding box center [901, 294] width 13 height 7
click at [583, 287] on h6 "Show" at bounding box center [901, 356] width 13 height 7
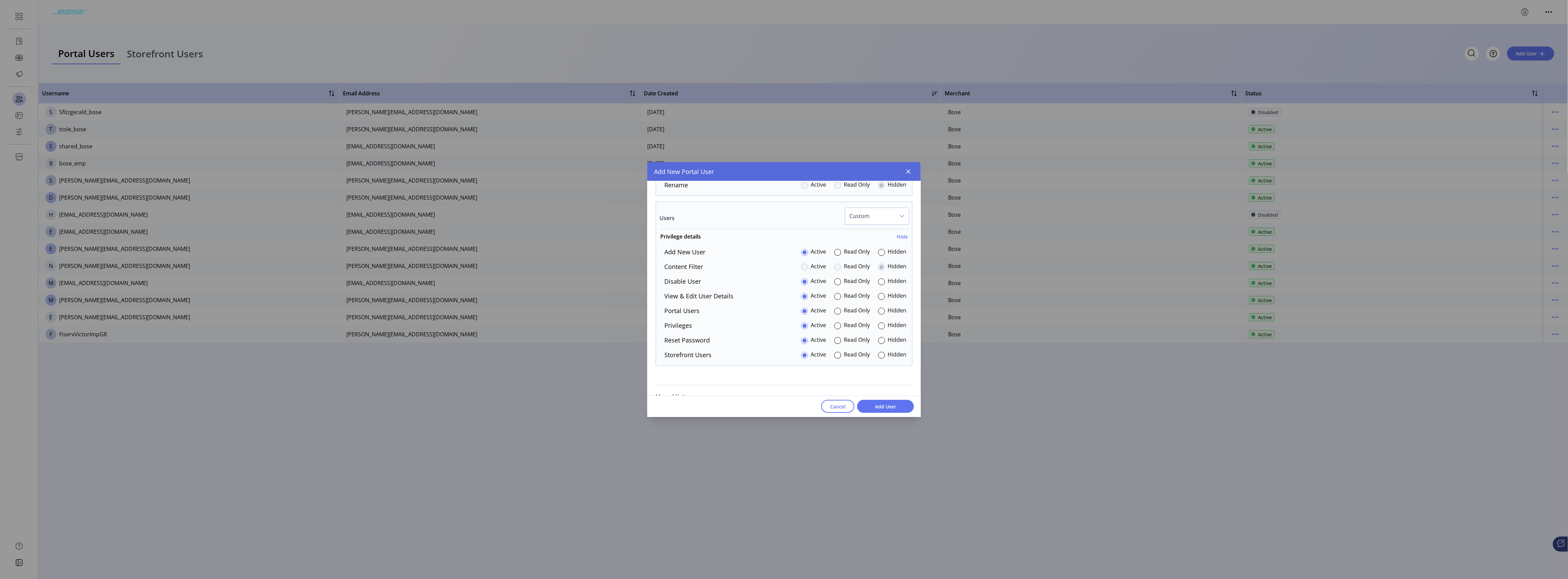
scroll to position [1654, 0]
click at [583, 287] on div at bounding box center [881, 341] width 7 height 7
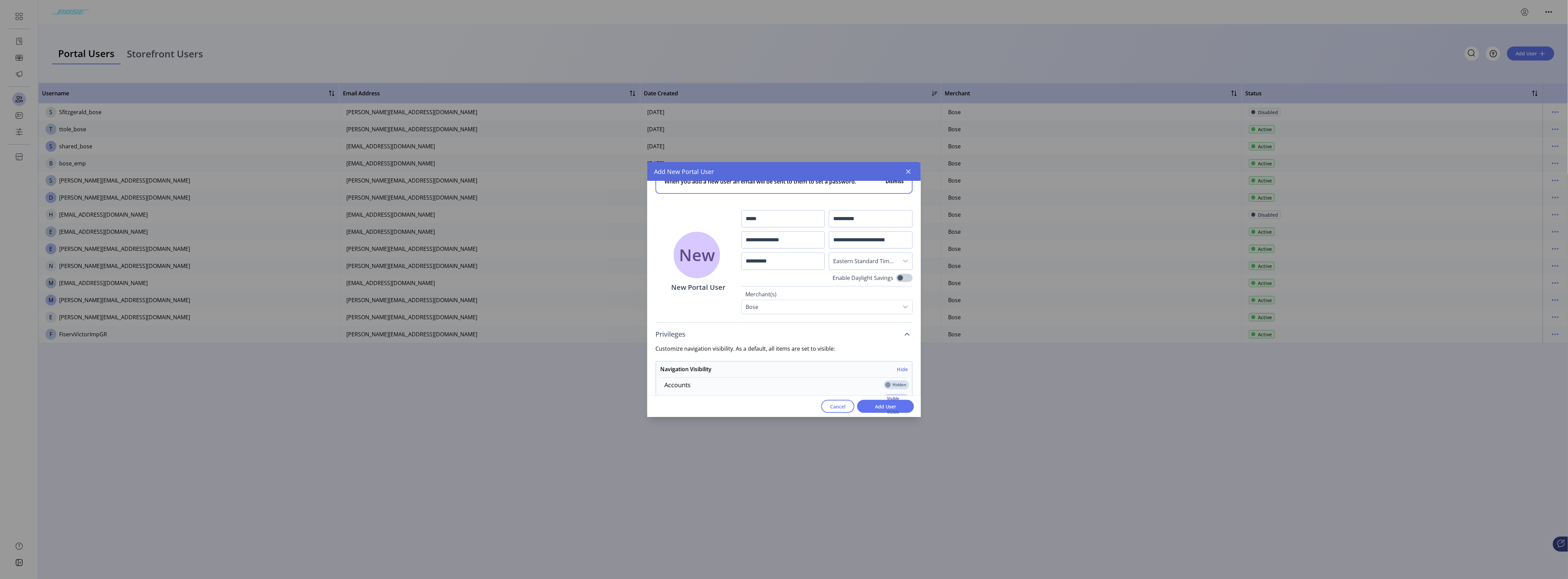
scroll to position [0, 0]
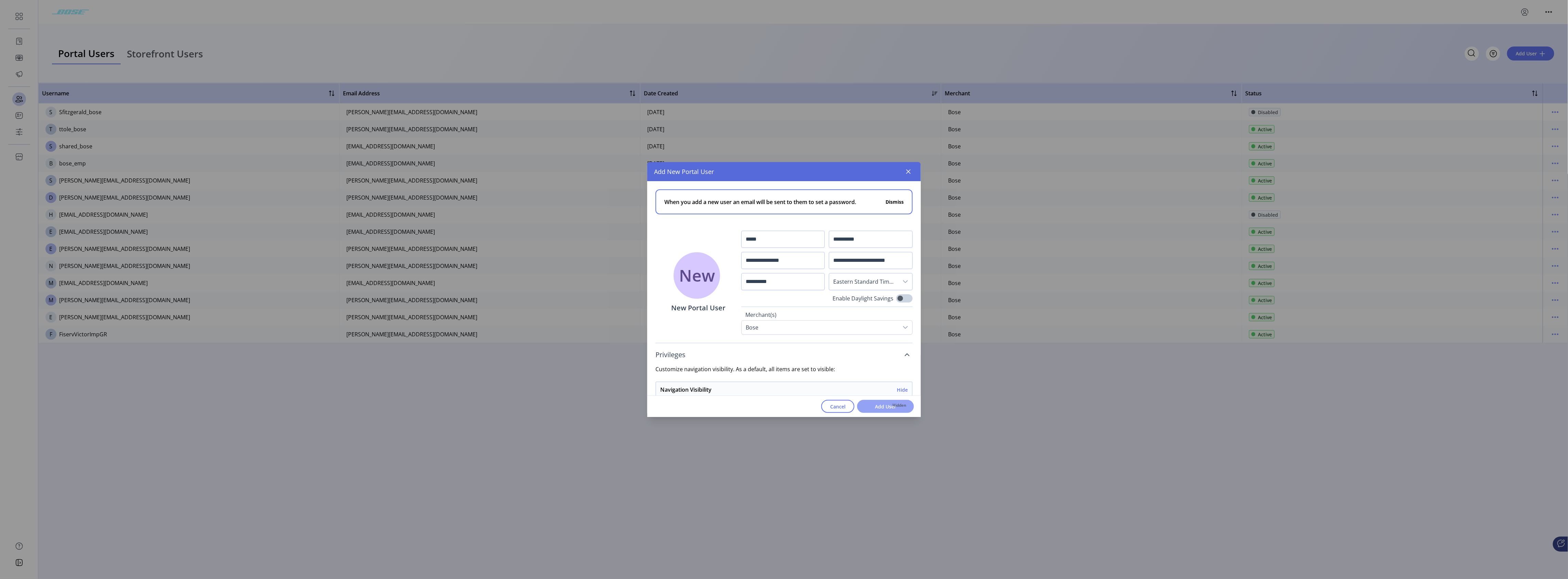
click at [583, 287] on span "Add User" at bounding box center [886, 406] width 39 height 7
click at [583, 200] on button "Dismiss" at bounding box center [895, 202] width 18 height 7
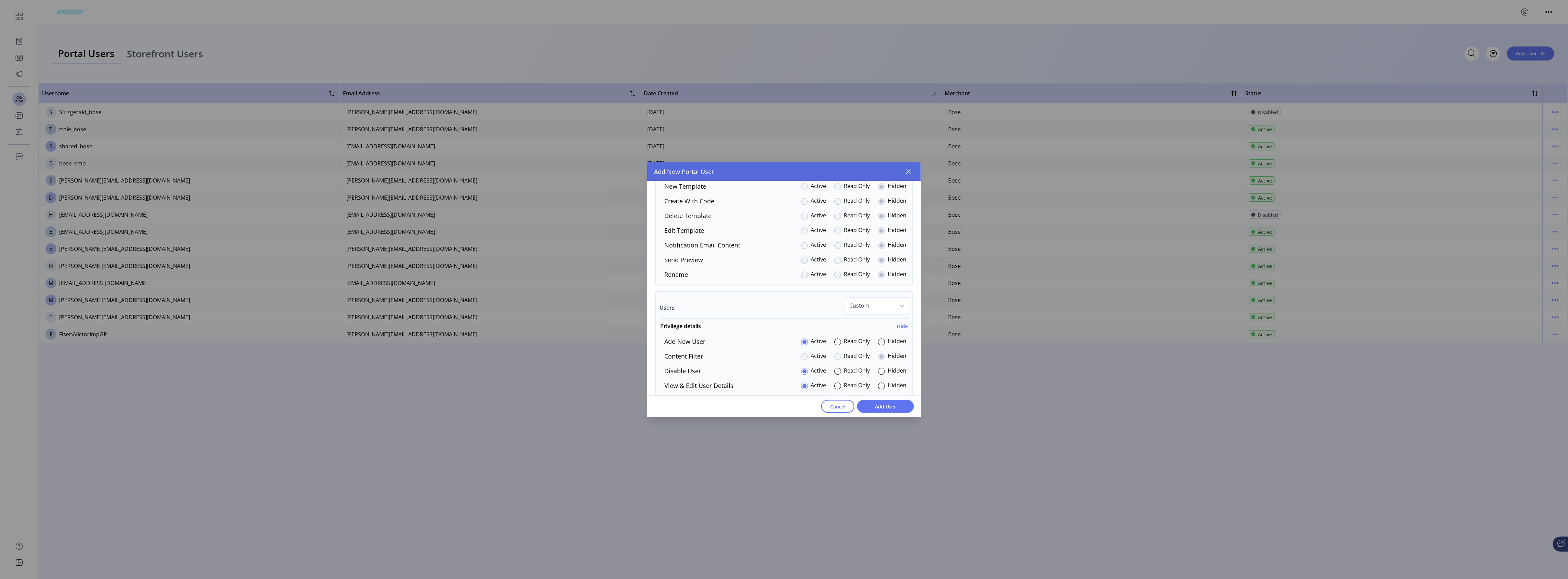
scroll to position [1613, 0]
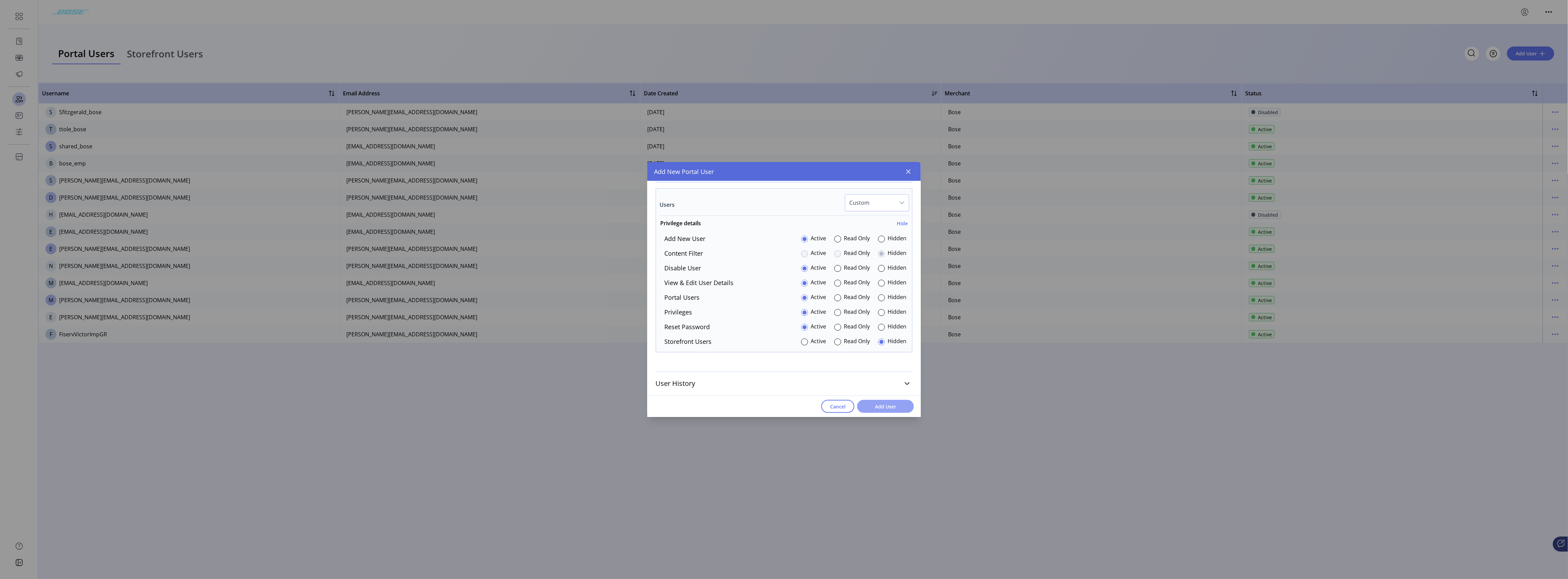
click at [583, 287] on span "Add User" at bounding box center [886, 406] width 39 height 7
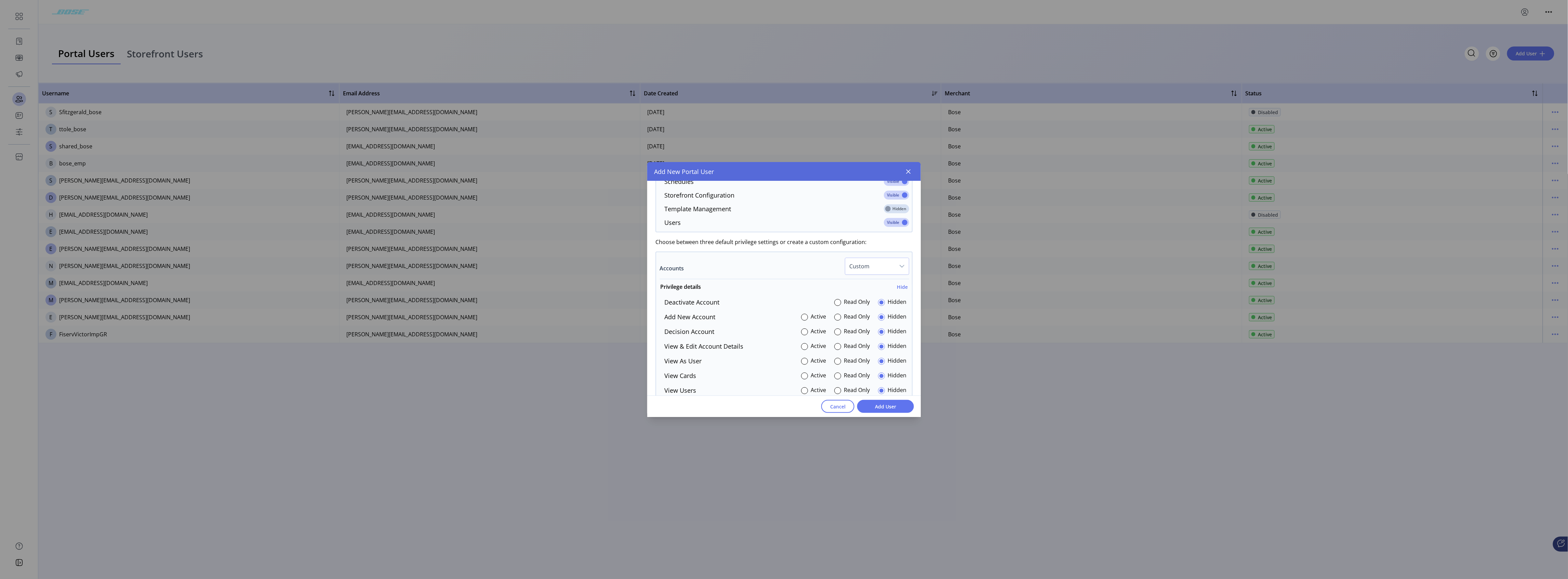
scroll to position [0, 0]
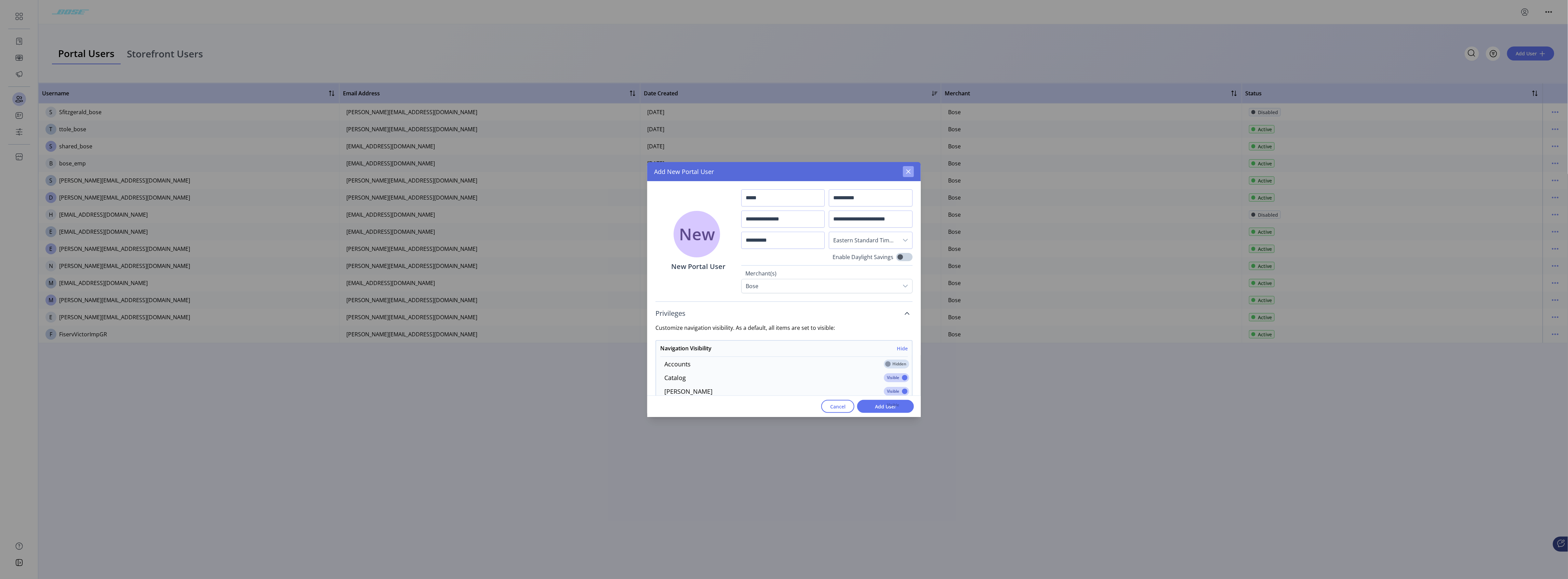
click at [583, 170] on icon "button" at bounding box center [908, 171] width 5 height 5
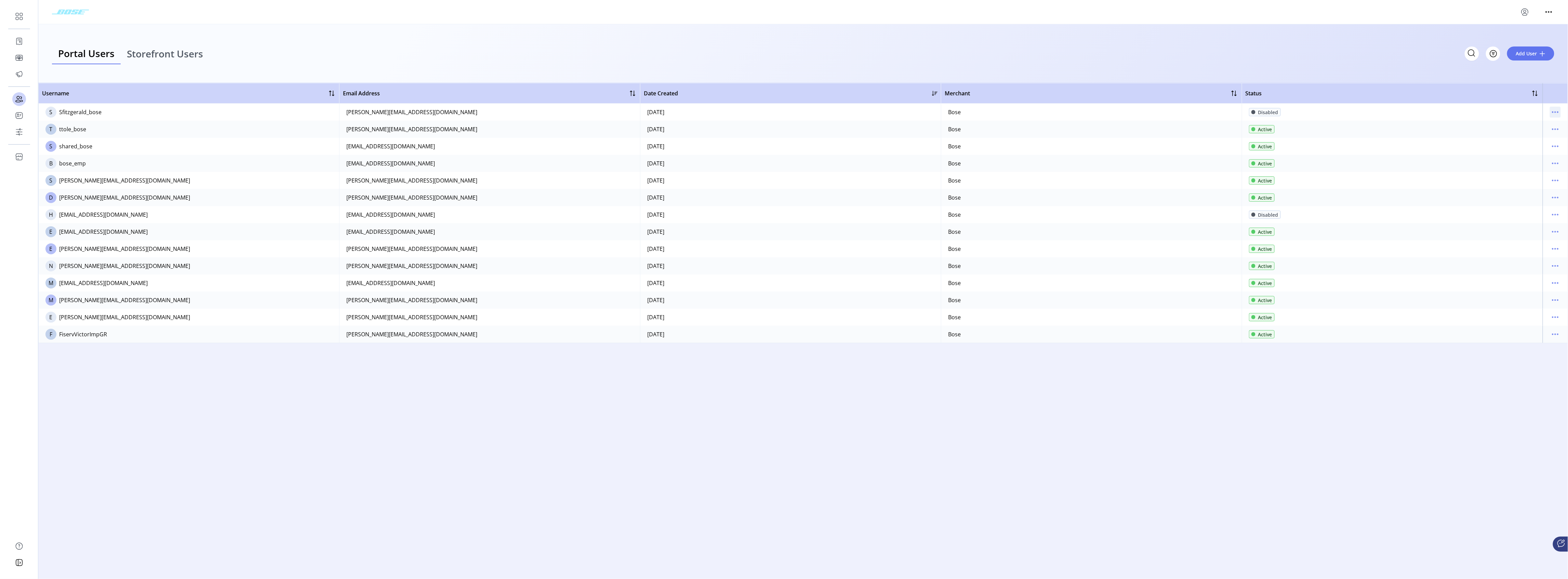
drag, startPoint x: 1554, startPoint y: 109, endPoint x: 1552, endPoint y: 117, distance: 8.2
click at [583, 109] on icon "menu" at bounding box center [1555, 112] width 11 height 11
click at [583, 125] on span "Edit Details" at bounding box center [1527, 125] width 57 height 5
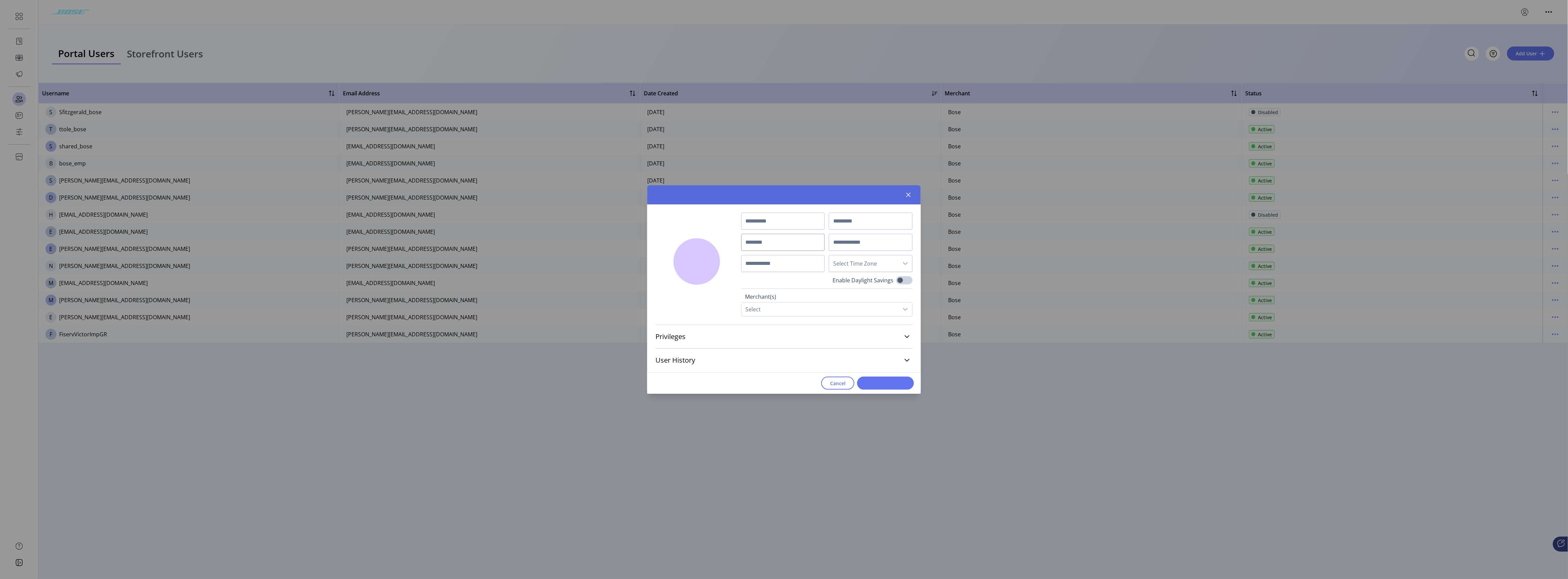
type input "*****"
type input "**********"
drag, startPoint x: 749, startPoint y: 240, endPoint x: 759, endPoint y: 276, distance: 37.4
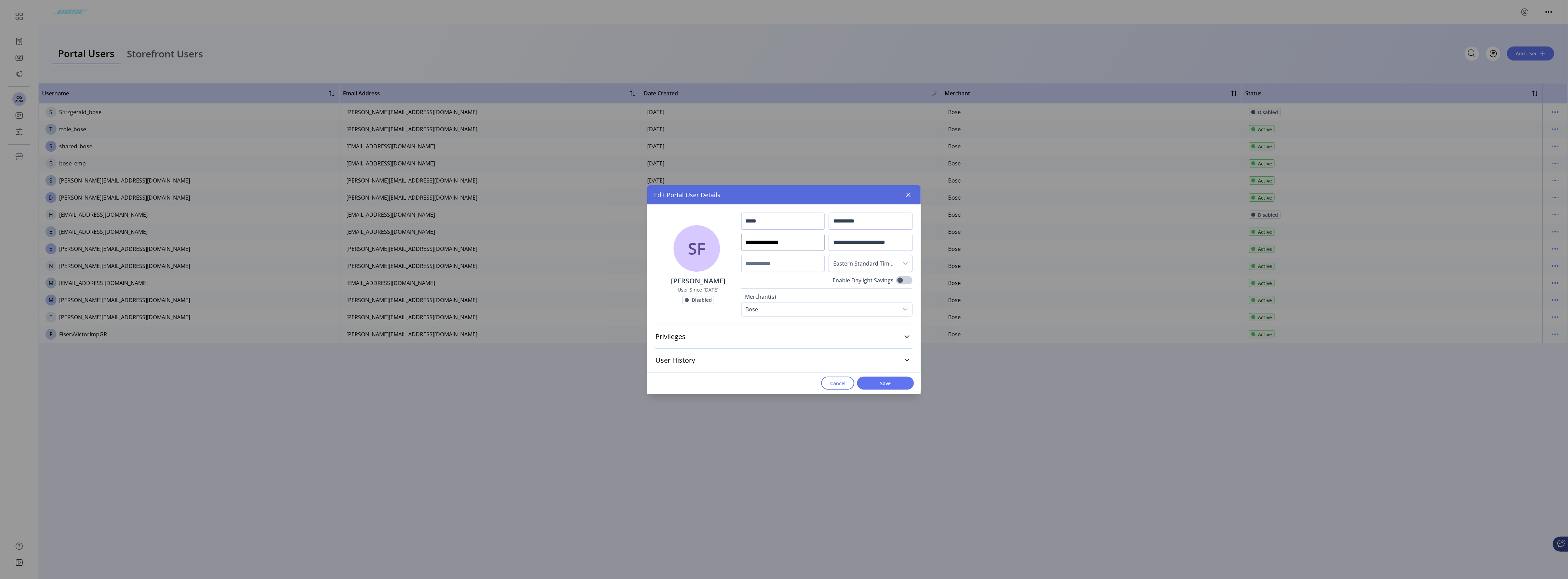
click at [583, 241] on input "**********" at bounding box center [783, 242] width 84 height 17
drag, startPoint x: 748, startPoint y: 242, endPoint x: 764, endPoint y: 282, distance: 43.1
click at [583, 244] on input "**********" at bounding box center [783, 242] width 84 height 17
click at [583, 242] on input "**********" at bounding box center [783, 242] width 84 height 17
drag, startPoint x: 748, startPoint y: 241, endPoint x: 800, endPoint y: 243, distance: 52.0
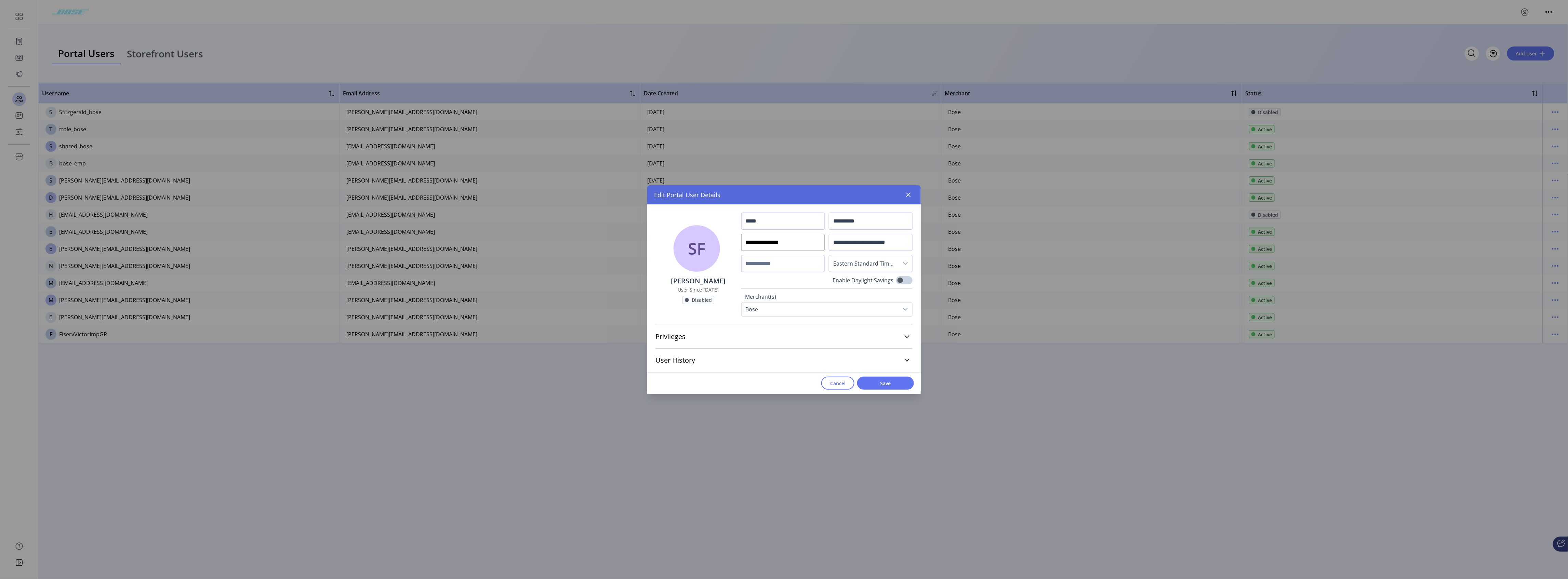
click at [583, 241] on input "**********" at bounding box center [783, 242] width 84 height 17
drag, startPoint x: 800, startPoint y: 243, endPoint x: 696, endPoint y: 249, distance: 104.2
click at [583, 249] on div "**********" at bounding box center [783, 260] width 273 height 112
click at [583, 195] on icon "button" at bounding box center [908, 195] width 4 height 4
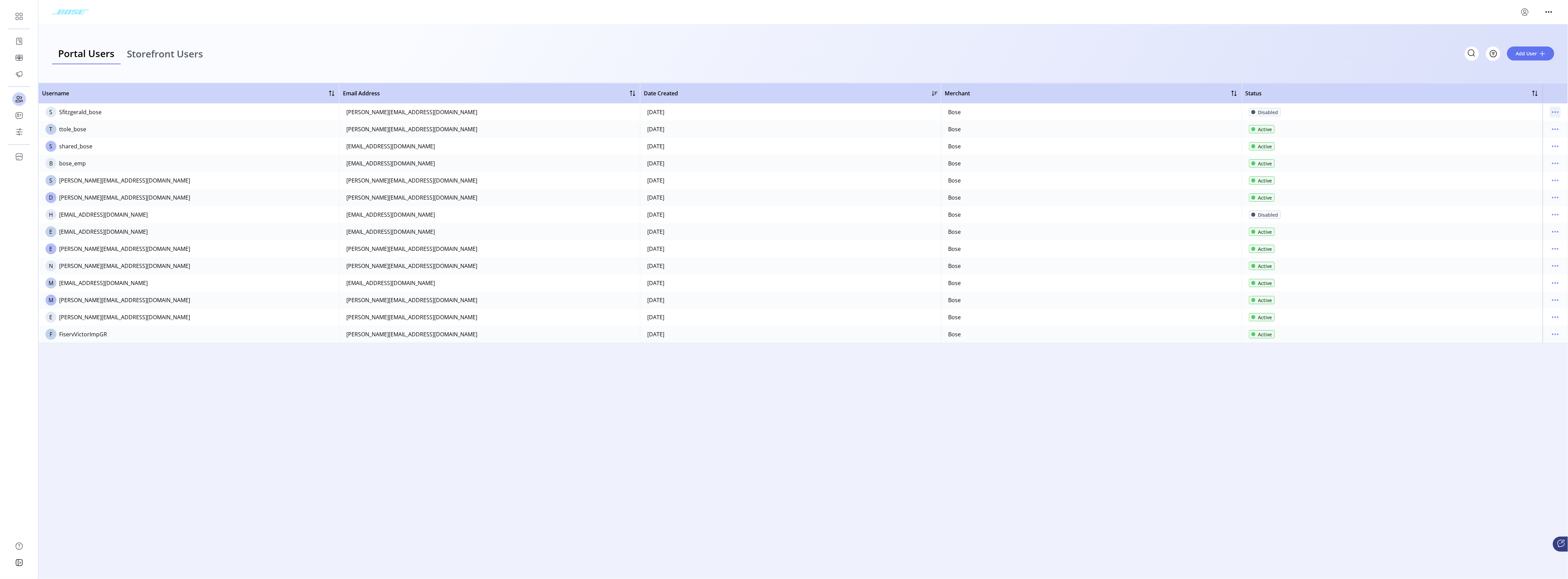
click at [583, 113] on icon "menu" at bounding box center [1555, 112] width 11 height 11
click at [583, 156] on span "Enable User" at bounding box center [1527, 158] width 57 height 5
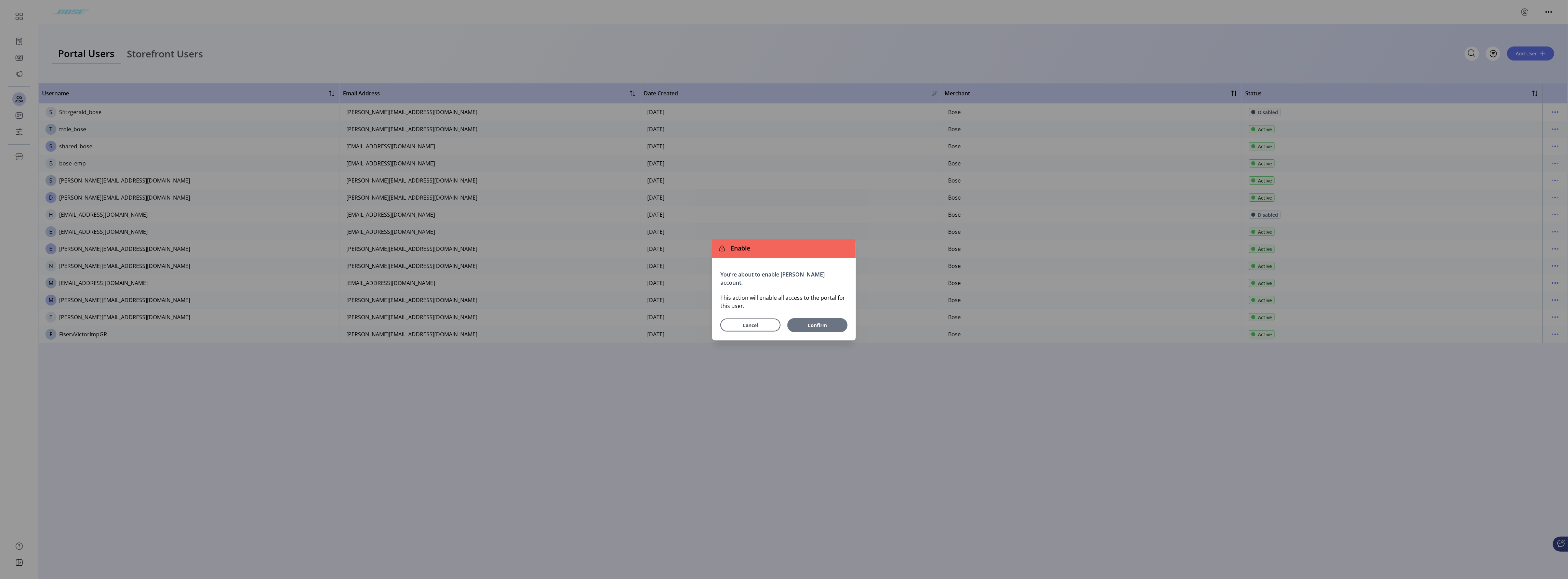
click at [583, 287] on button "Confirm" at bounding box center [817, 325] width 60 height 14
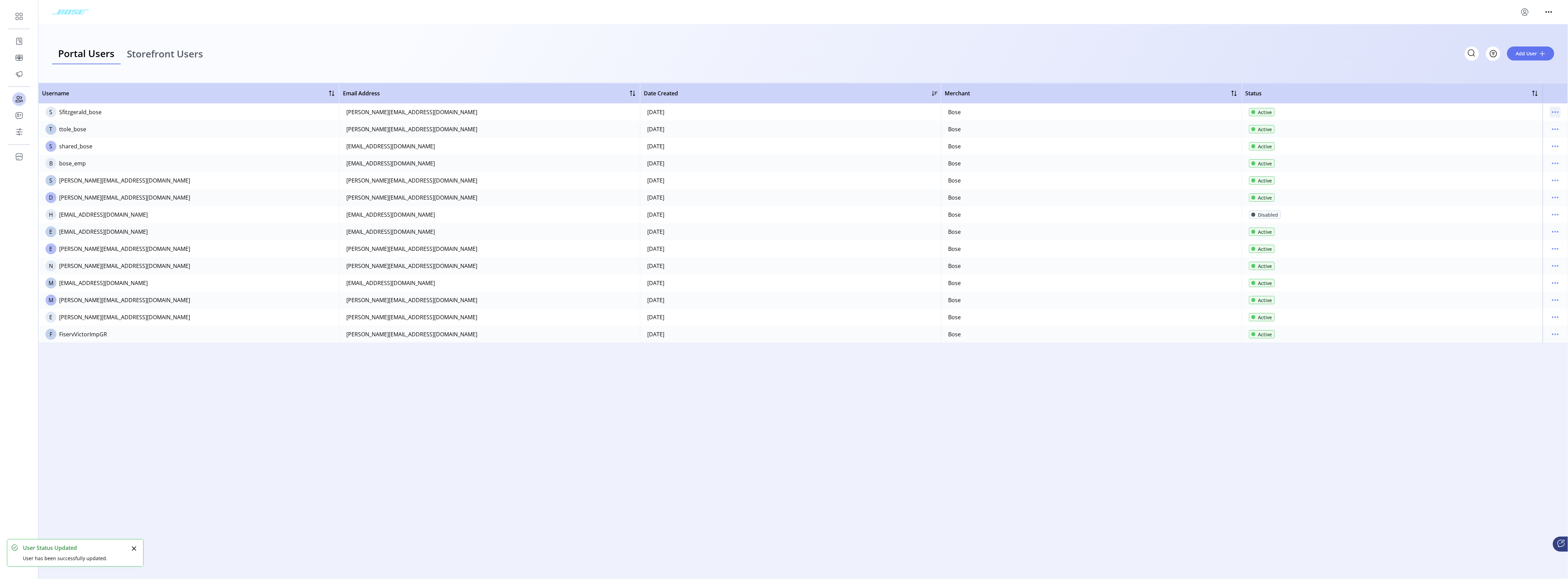
click at [583, 115] on icon "menu" at bounding box center [1555, 112] width 11 height 11
click at [583, 127] on span "Edit Details" at bounding box center [1527, 125] width 57 height 5
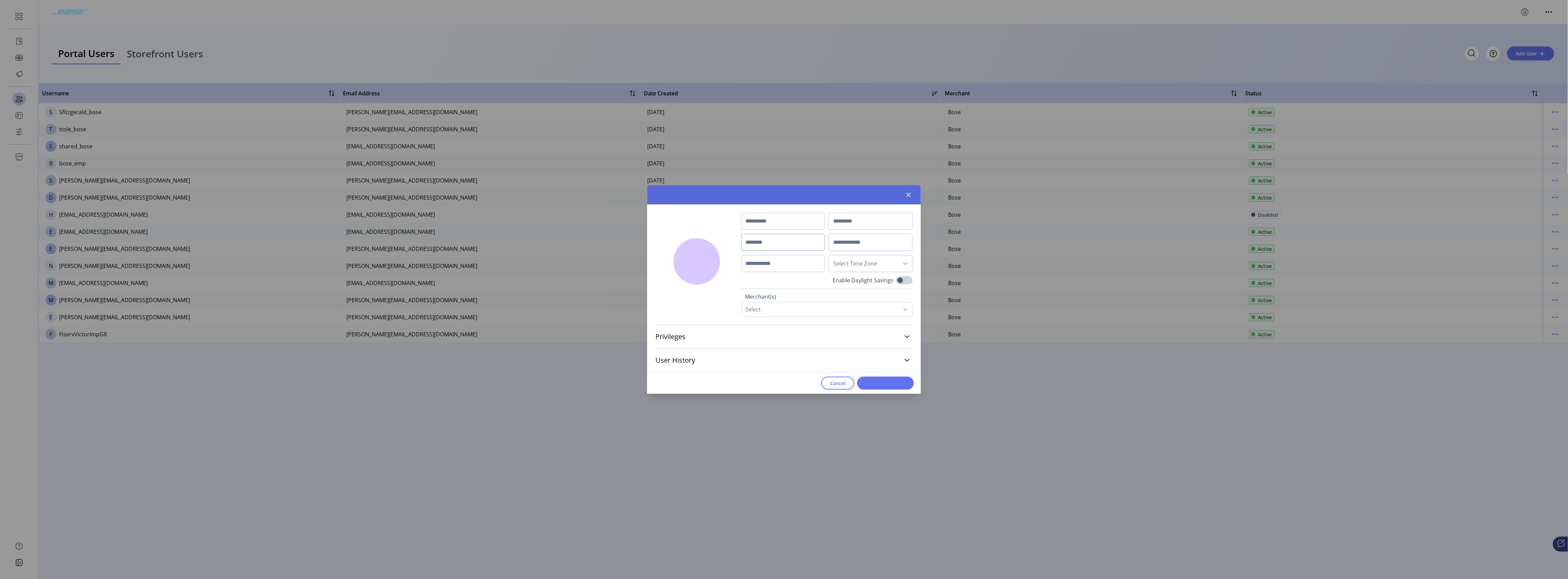
type input "*****"
type input "**********"
click at [583, 243] on input "**********" at bounding box center [783, 242] width 84 height 17
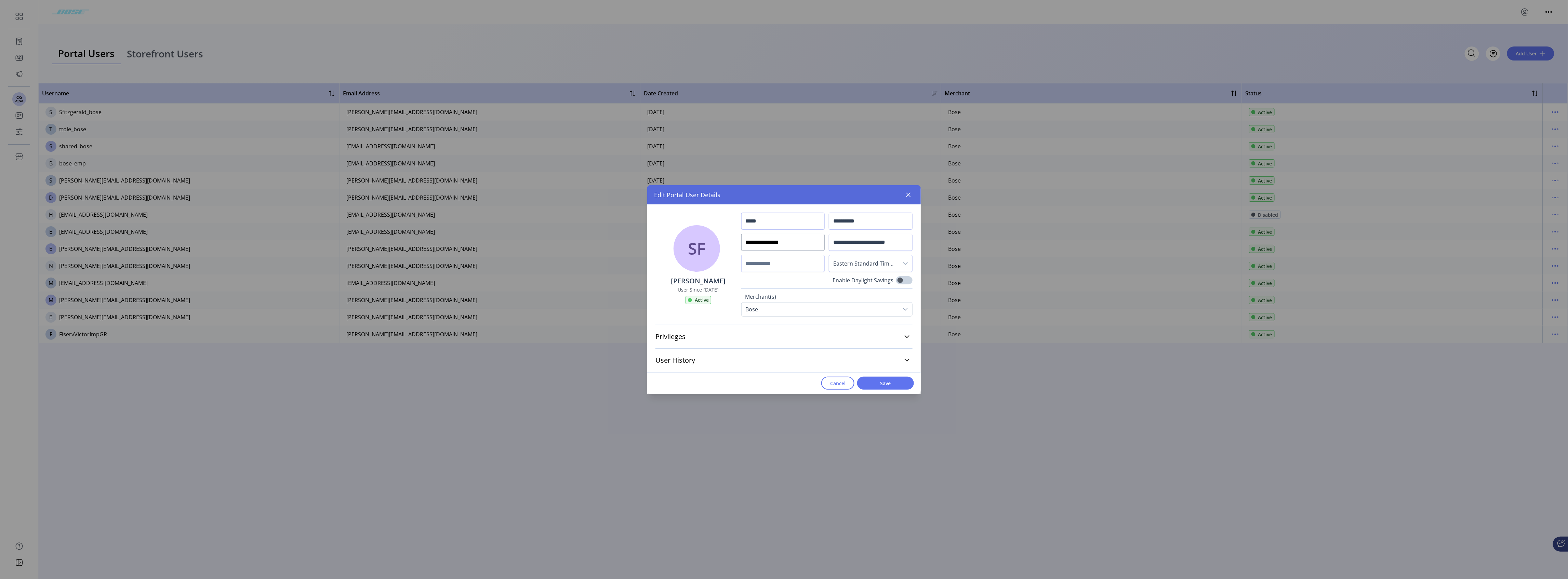
drag, startPoint x: 749, startPoint y: 242, endPoint x: 753, endPoint y: 248, distance: 7.2
click at [583, 243] on input "**********" at bounding box center [783, 242] width 84 height 17
drag, startPoint x: 803, startPoint y: 235, endPoint x: 723, endPoint y: 242, distance: 80.3
click at [583, 242] on div "**********" at bounding box center [783, 260] width 273 height 112
click at [583, 287] on div "Cancel Save" at bounding box center [783, 383] width 273 height 21
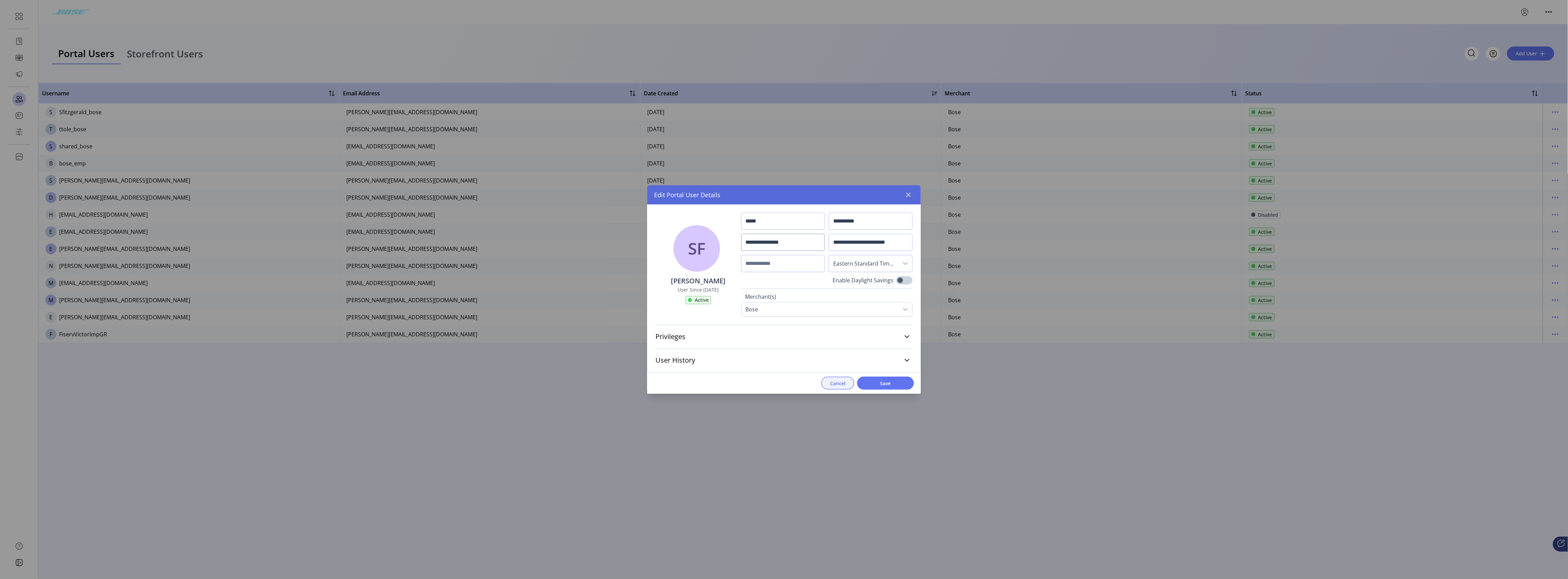
click at [583, 287] on span "Cancel" at bounding box center [838, 383] width 15 height 7
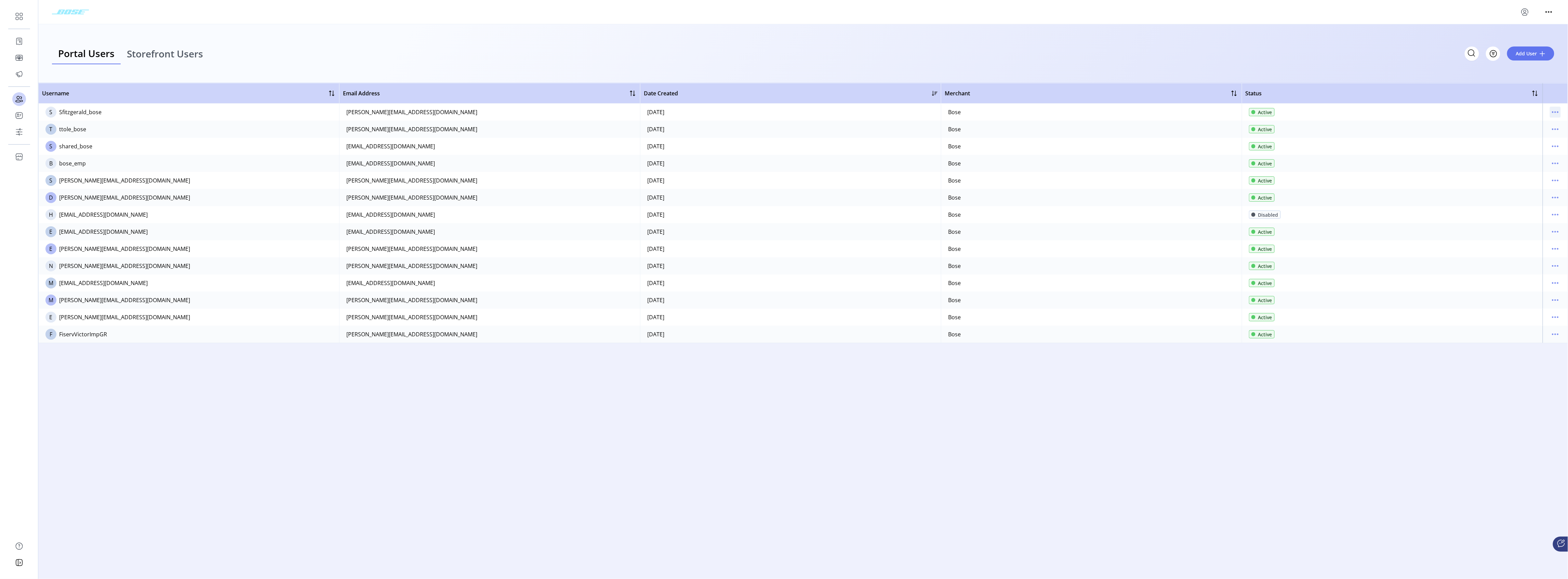
click at [583, 114] on icon "menu" at bounding box center [1555, 112] width 11 height 11
click at [583, 160] on span "Disable User" at bounding box center [1527, 158] width 57 height 5
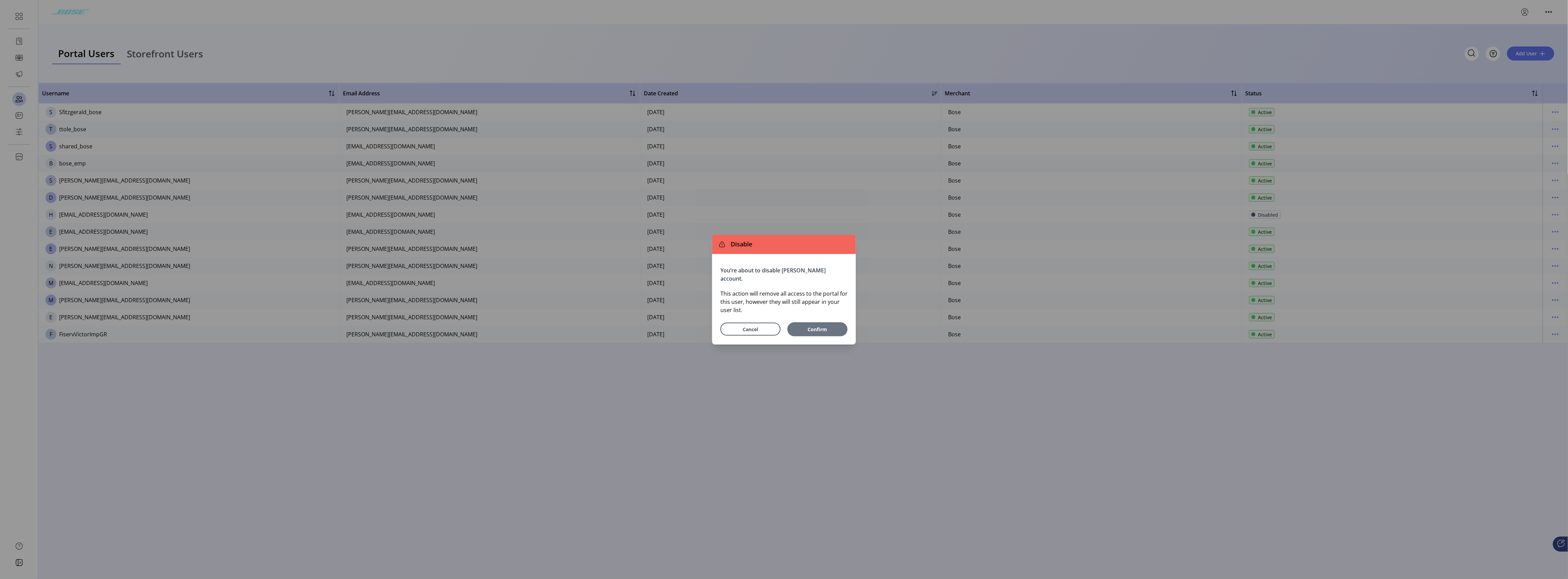
click at [583, 287] on span "Confirm" at bounding box center [817, 329] width 43 height 7
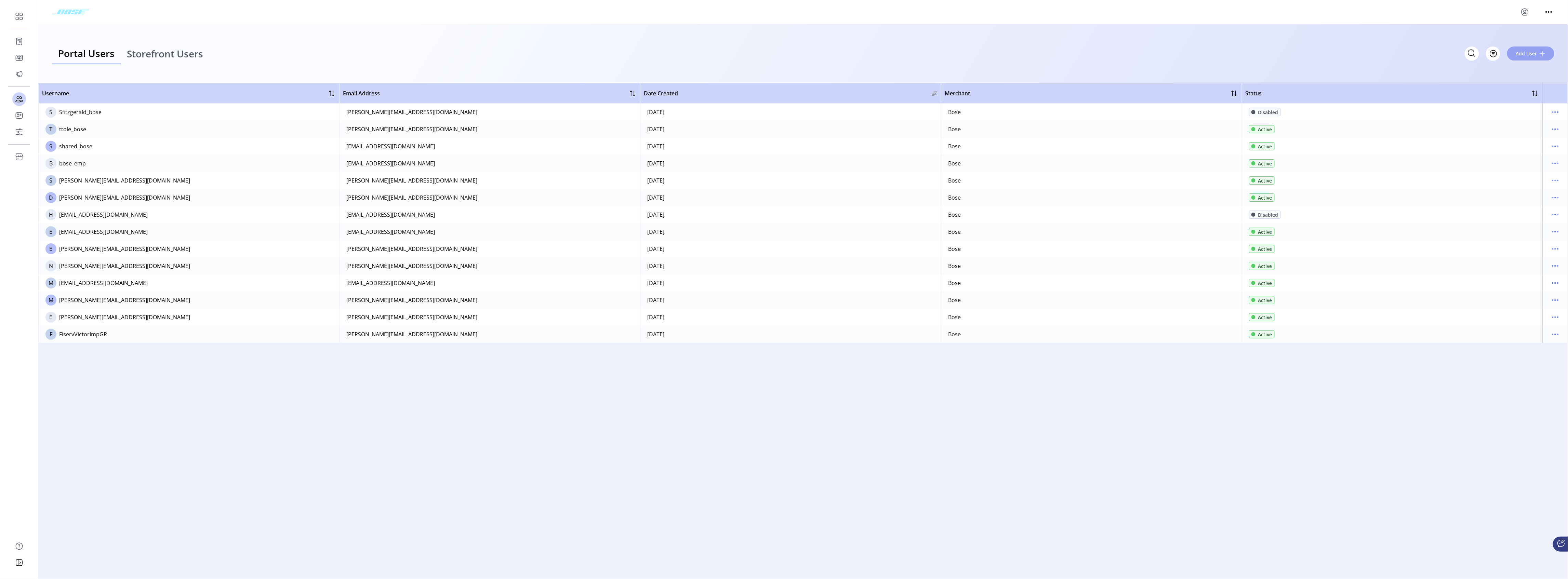
click at [583, 53] on span "Add User" at bounding box center [1527, 54] width 21 height 7
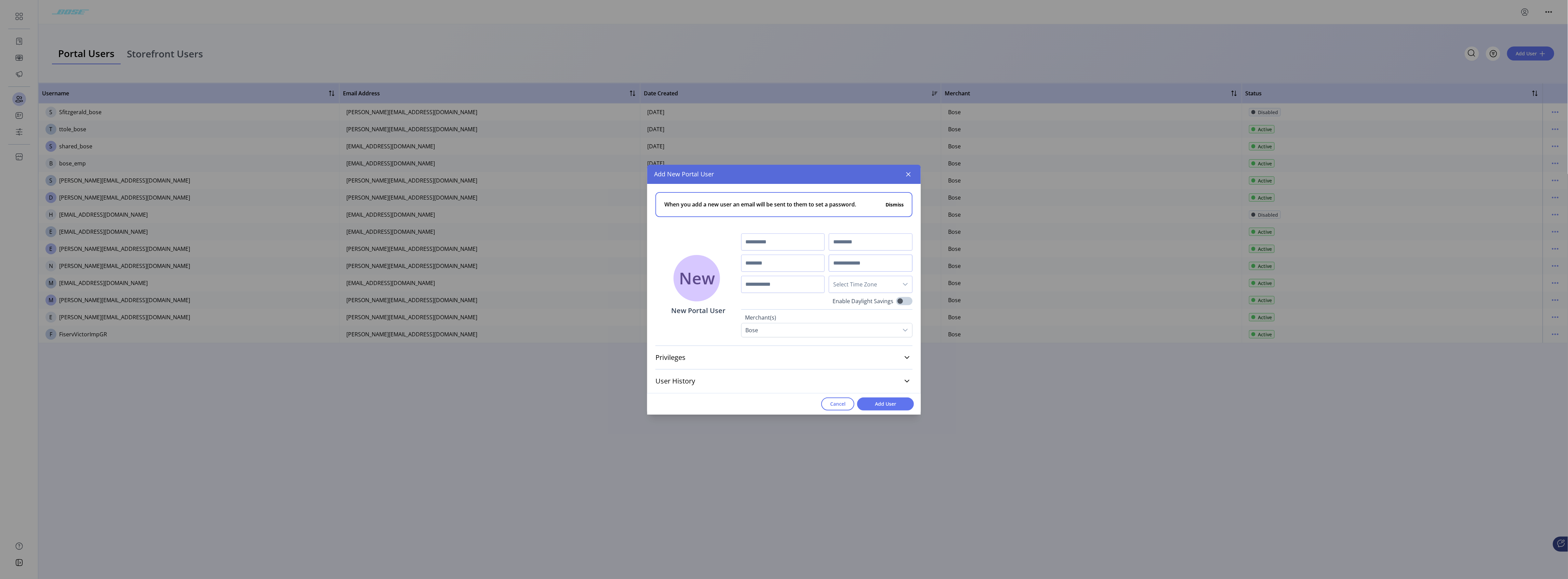
click at [583, 262] on input "text" at bounding box center [871, 263] width 84 height 17
type input "**********"
click at [583, 237] on input "text" at bounding box center [783, 242] width 84 height 17
type input "*****"
type input "**********"
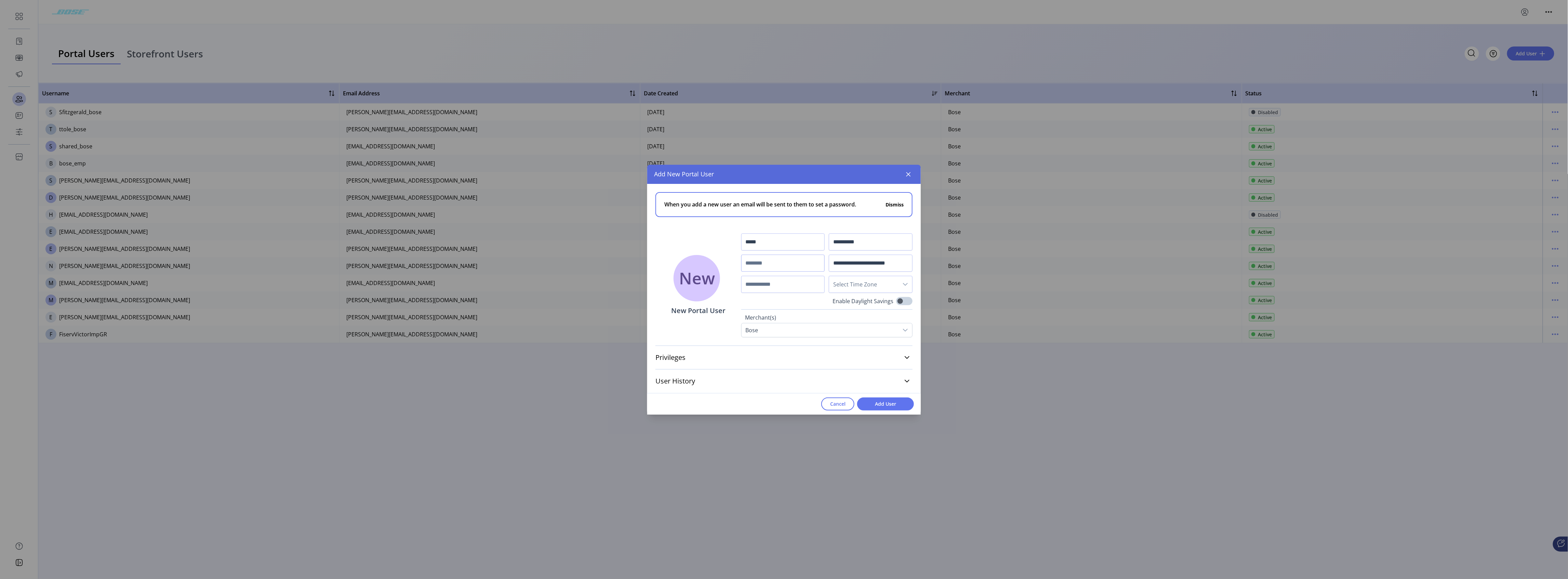
click at [583, 262] on input "text" at bounding box center [783, 263] width 84 height 17
type input "**********"
drag, startPoint x: 844, startPoint y: 261, endPoint x: 850, endPoint y: 271, distance: 11.7
click at [583, 262] on input "**********" at bounding box center [871, 263] width 84 height 17
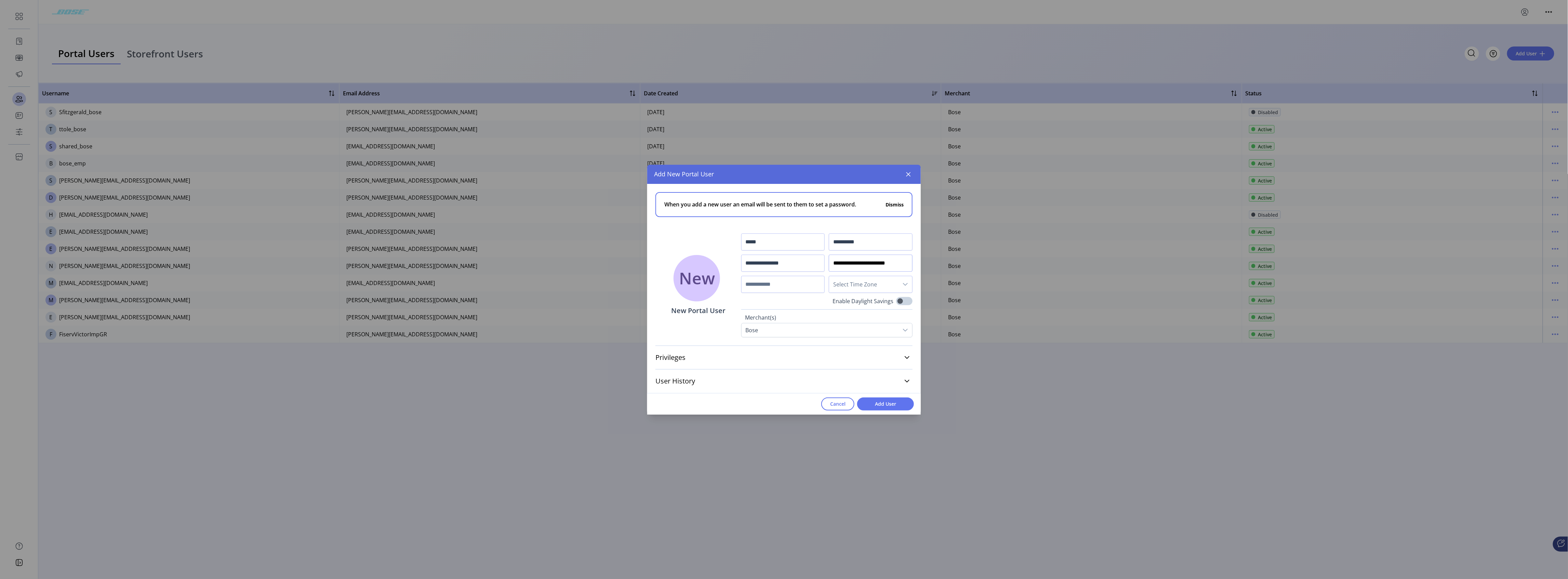
click at [583, 282] on div "dropdown trigger" at bounding box center [905, 284] width 13 height 16
type input "**********"
click at [583, 287] on span "Eastern Standard Time - [US_STATE] (GMT-5)" at bounding box center [824, 302] width 114 height 7
click at [583, 285] on input "text" at bounding box center [783, 284] width 84 height 17
type input "**********"
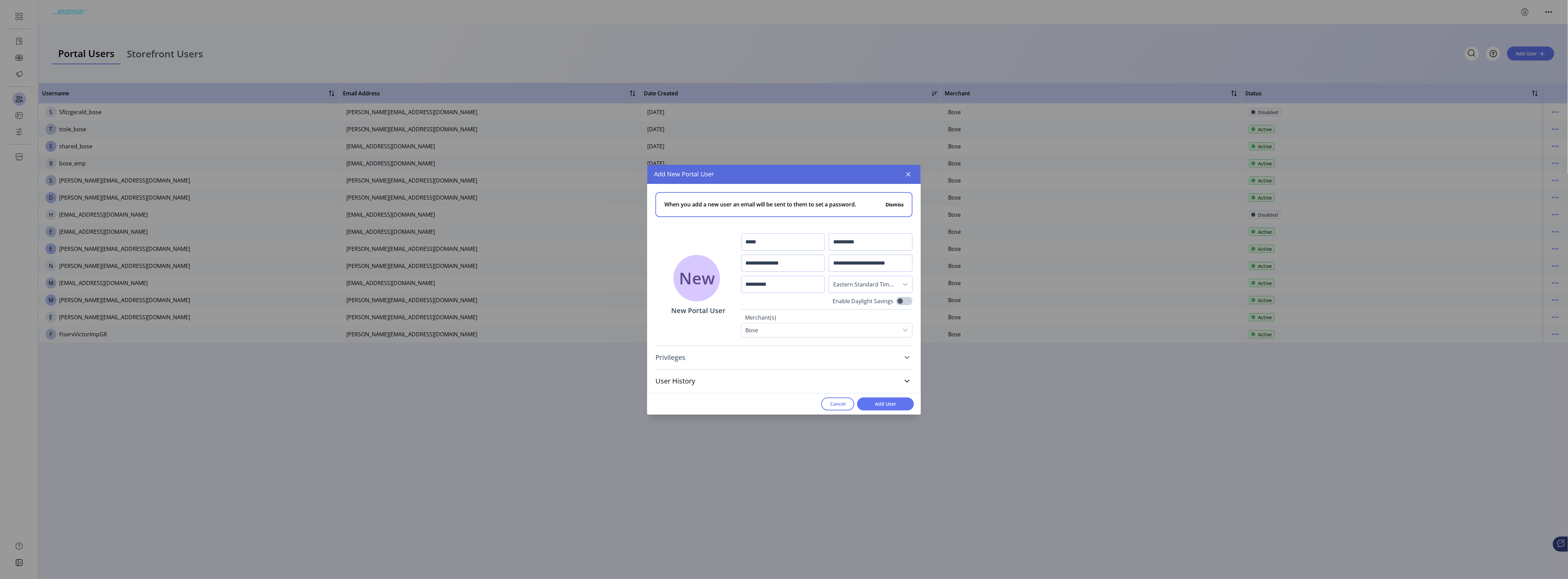
click at [583, 287] on icon at bounding box center [907, 357] width 5 height 5
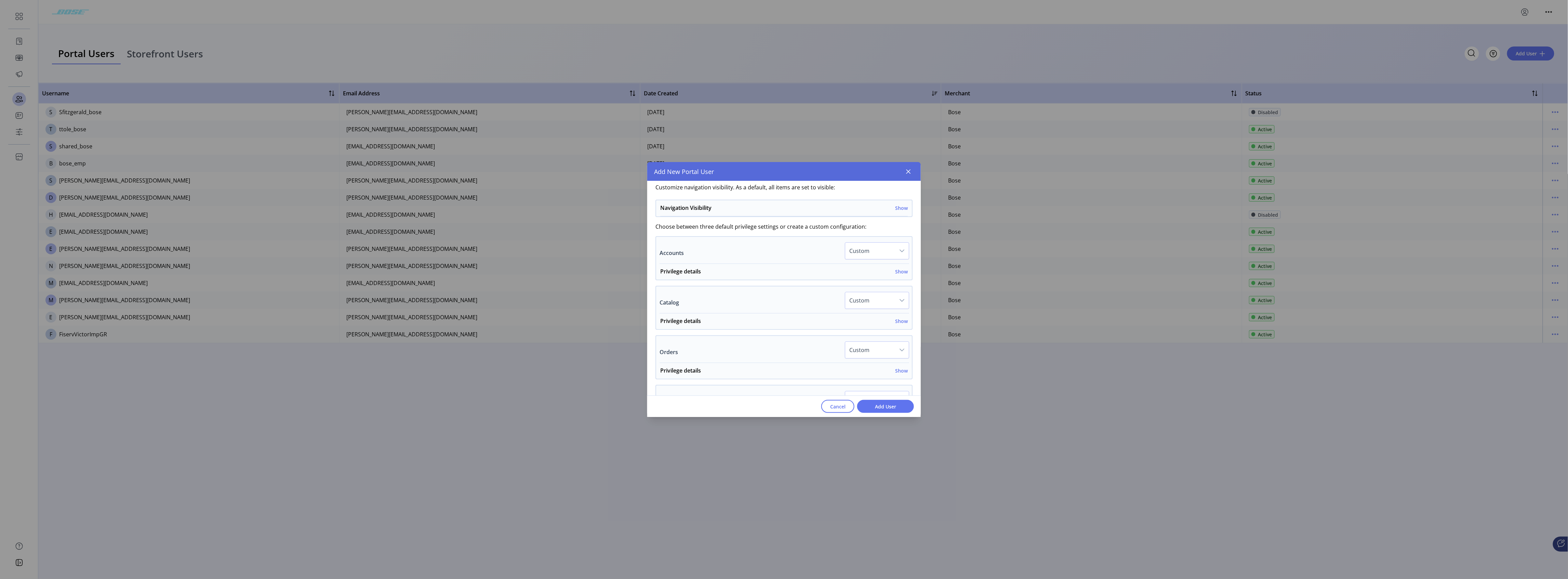
scroll to position [182, 0]
click at [583, 206] on span "Navigation Visibility Show" at bounding box center [783, 209] width 253 height 13
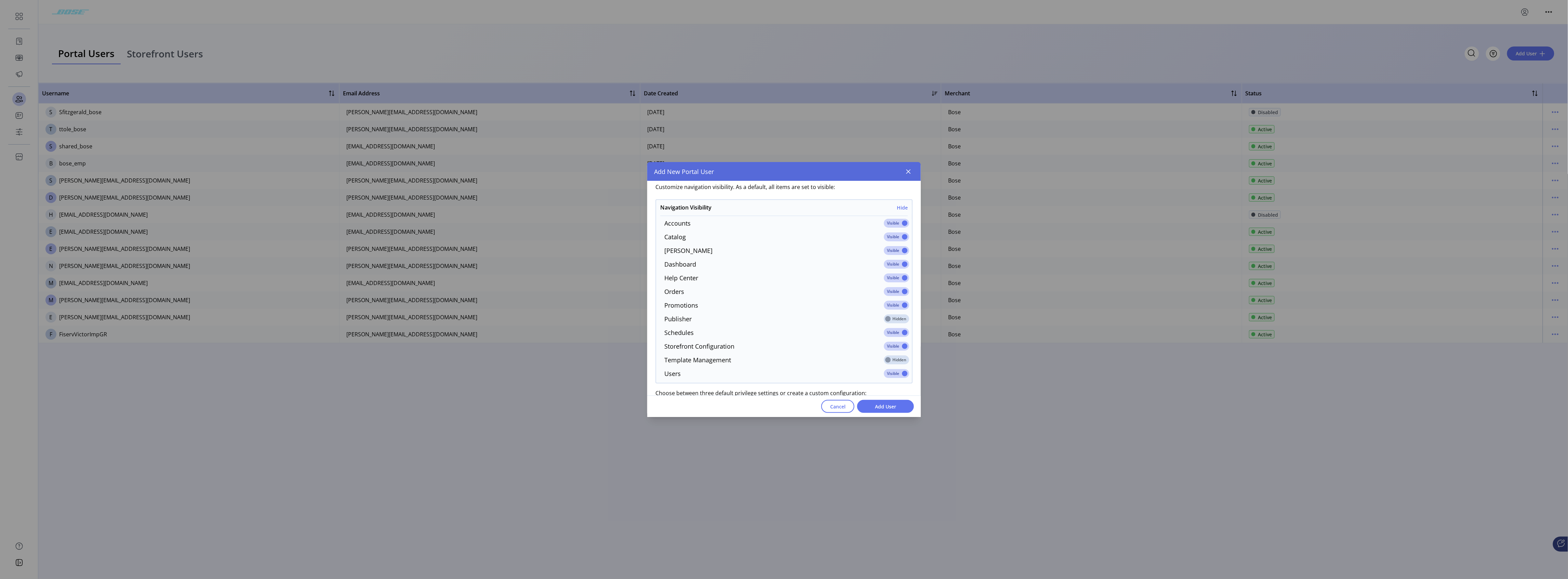
click at [583, 223] on span at bounding box center [897, 223] width 26 height 9
click at [583, 287] on icon "dropdown trigger" at bounding box center [901, 325] width 5 height 5
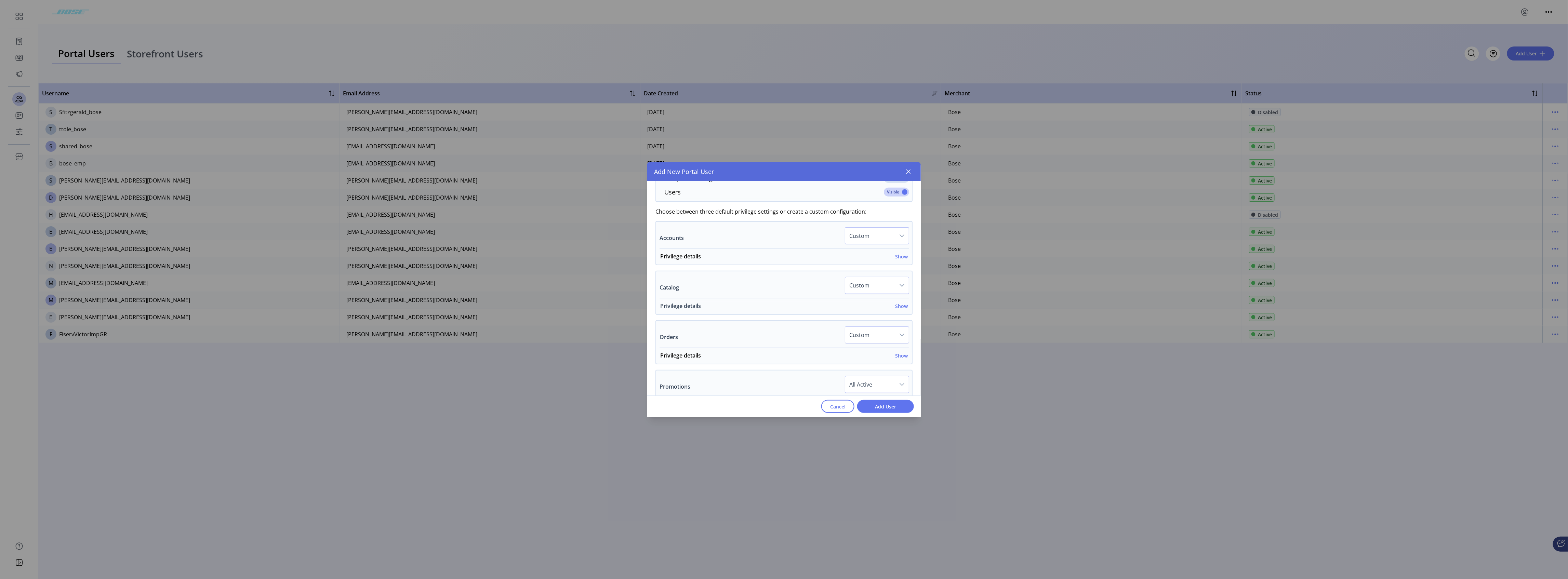
scroll to position [364, 0]
drag, startPoint x: 902, startPoint y: 261, endPoint x: 901, endPoint y: 266, distance: 5.1
click at [583, 259] on h6 "Show" at bounding box center [901, 256] width 13 height 7
click at [583, 275] on div at bounding box center [881, 271] width 7 height 7
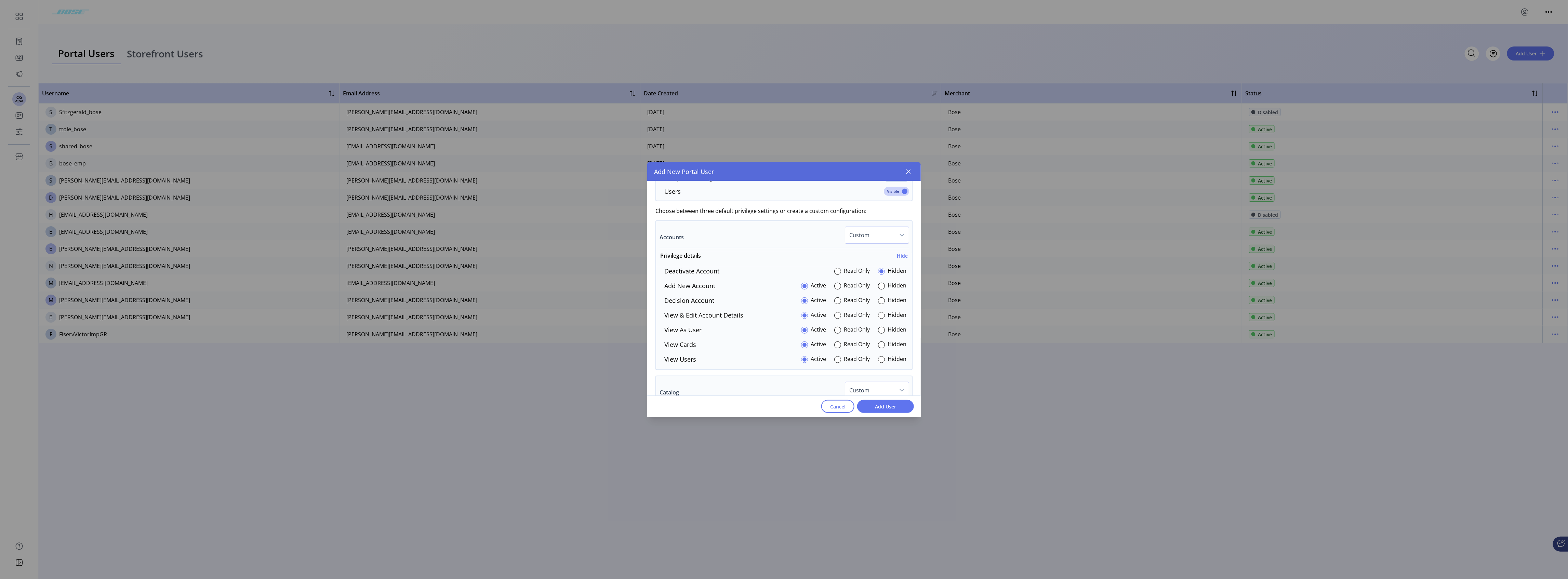
scroll to position [4, 2]
click at [583, 287] on div at bounding box center [881, 286] width 7 height 7
click at [583, 287] on div at bounding box center [881, 300] width 7 height 7
click at [583, 287] on div at bounding box center [881, 315] width 7 height 7
click at [583, 287] on div at bounding box center [881, 330] width 7 height 7
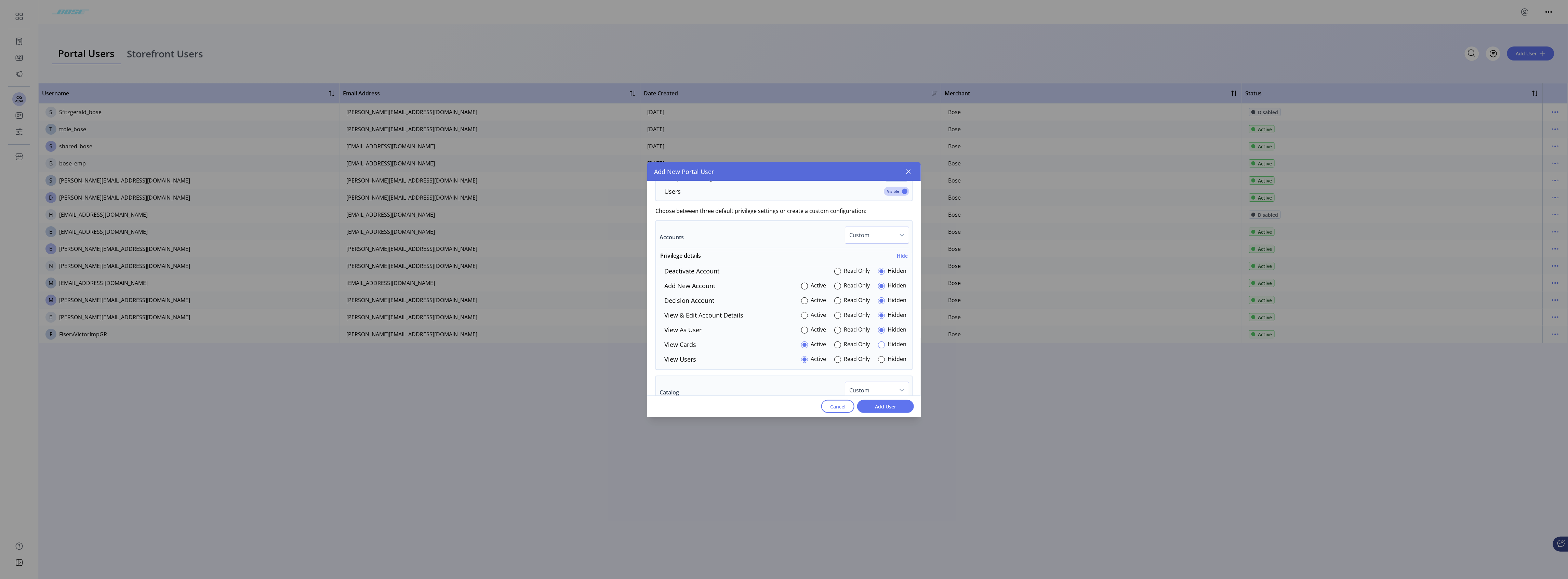
click at [583, 287] on div at bounding box center [881, 344] width 7 height 7
click at [583, 287] on div at bounding box center [881, 359] width 7 height 7
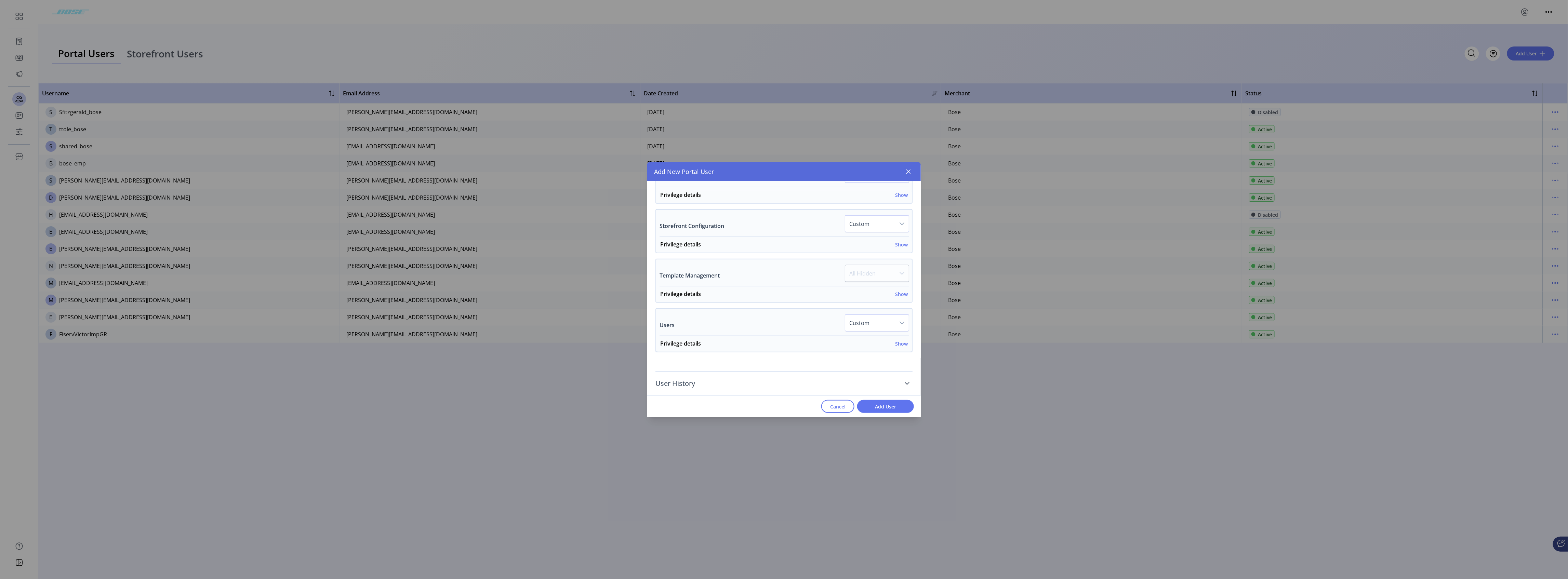
scroll to position [780, 0]
click at [583, 287] on span "Add User" at bounding box center [886, 406] width 39 height 7
click at [583, 173] on icon "button" at bounding box center [908, 172] width 4 height 4
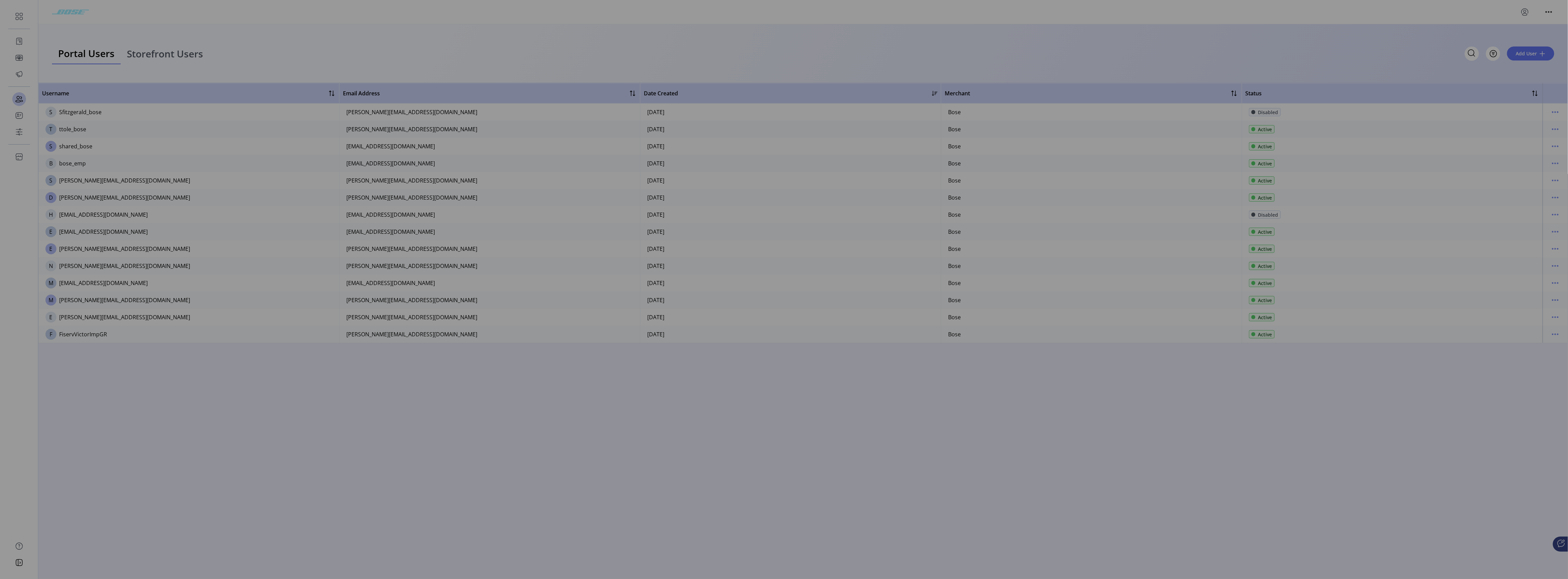
scroll to position [1129, 0]
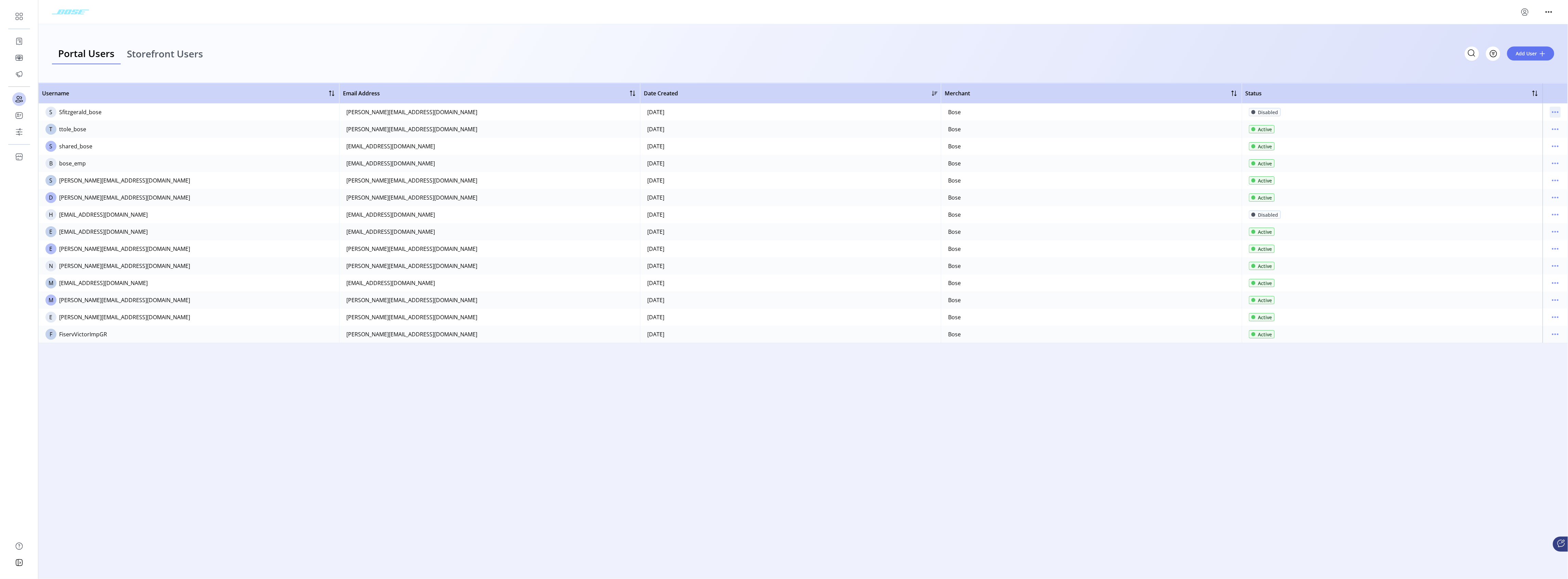
click at [583, 113] on icon "menu" at bounding box center [1555, 112] width 11 height 11
click at [583, 156] on span "Enable User" at bounding box center [1527, 158] width 57 height 5
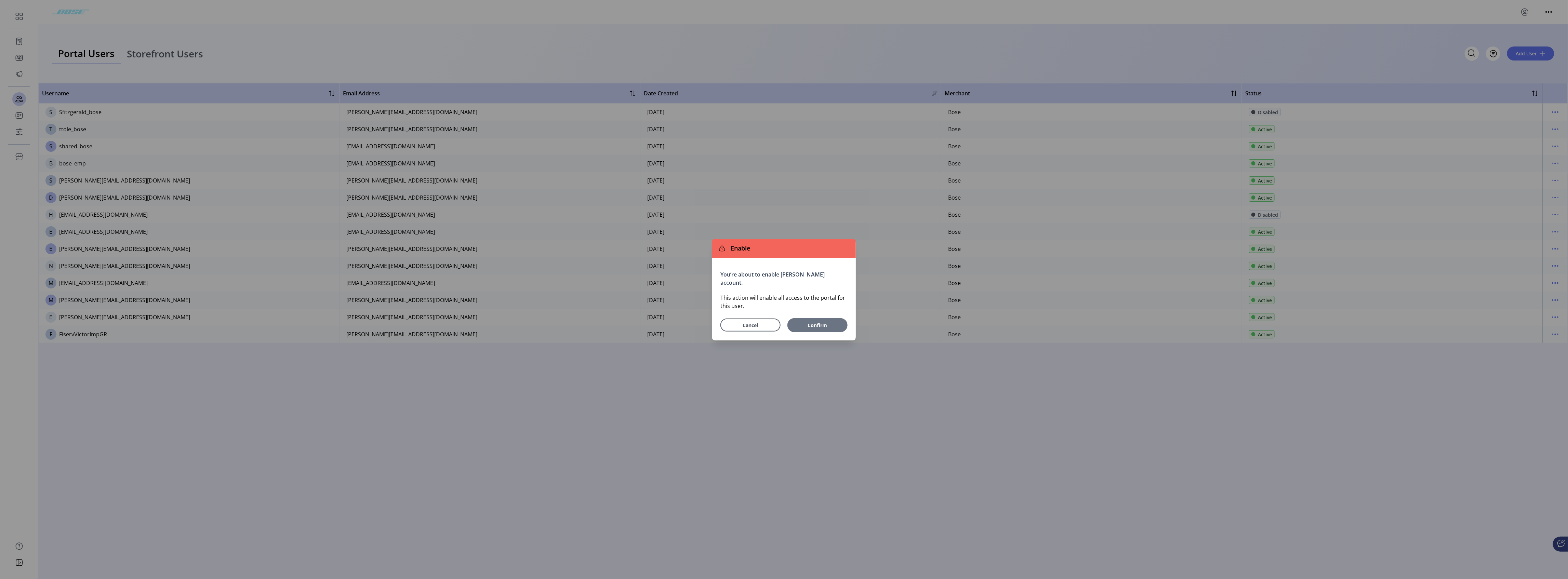
drag, startPoint x: 827, startPoint y: 321, endPoint x: 847, endPoint y: 324, distance: 20.2
click at [583, 287] on span "Confirm" at bounding box center [817, 325] width 43 height 7
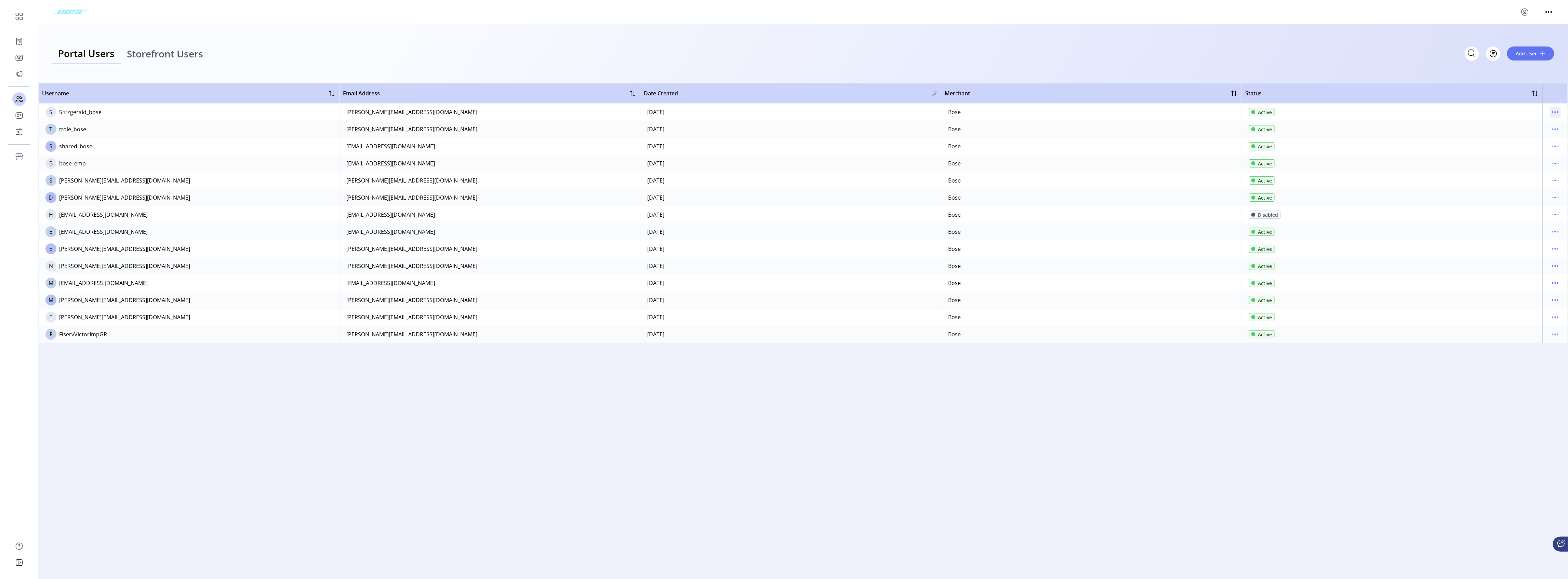
click at [583, 114] on icon "menu" at bounding box center [1555, 112] width 11 height 11
click at [583, 150] on span "Reset Password" at bounding box center [1527, 147] width 57 height 5
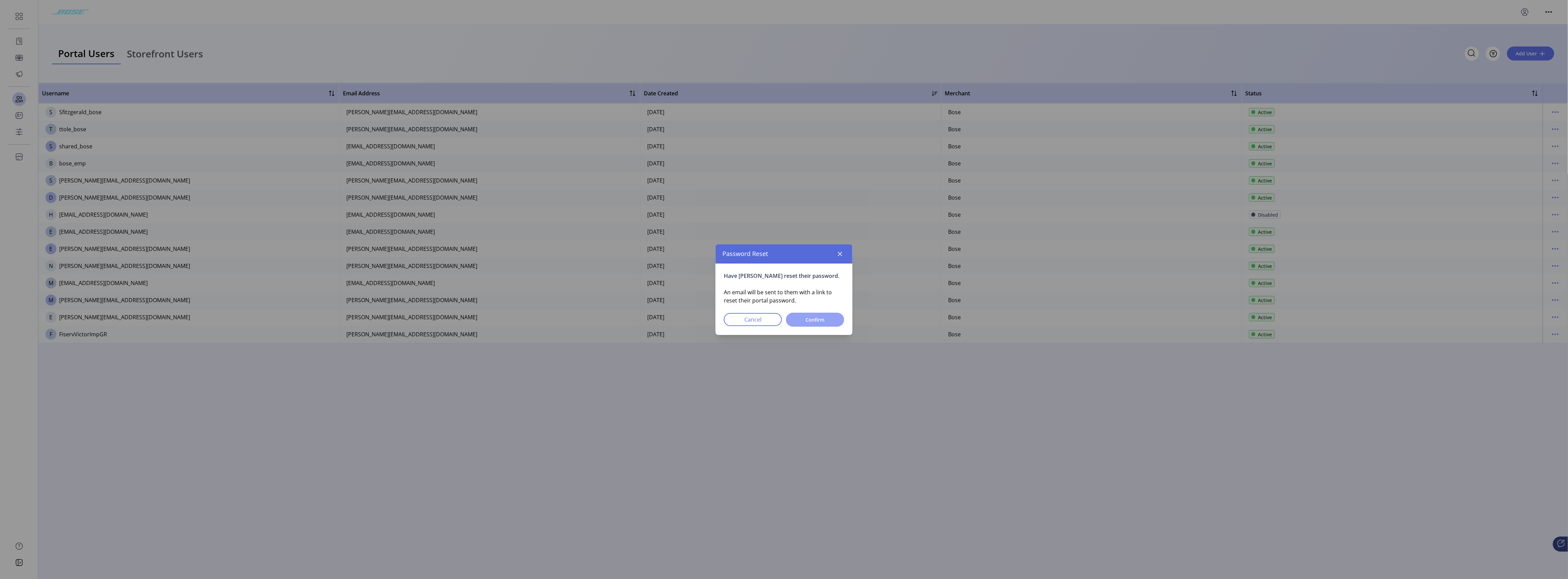
click at [583, 287] on span "Confirm" at bounding box center [815, 320] width 40 height 7
